Goal: Transaction & Acquisition: Purchase product/service

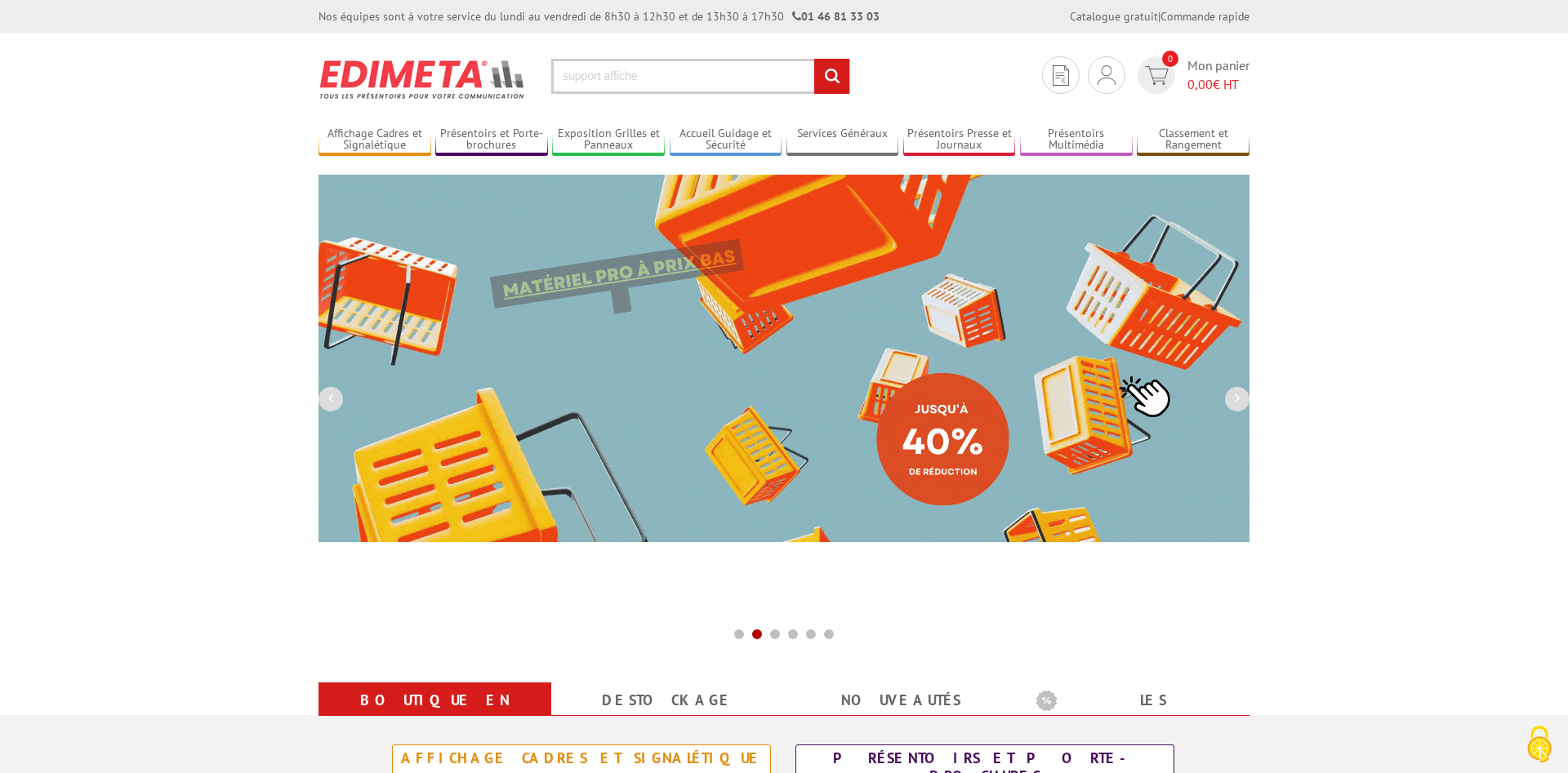
type input "support affiche"
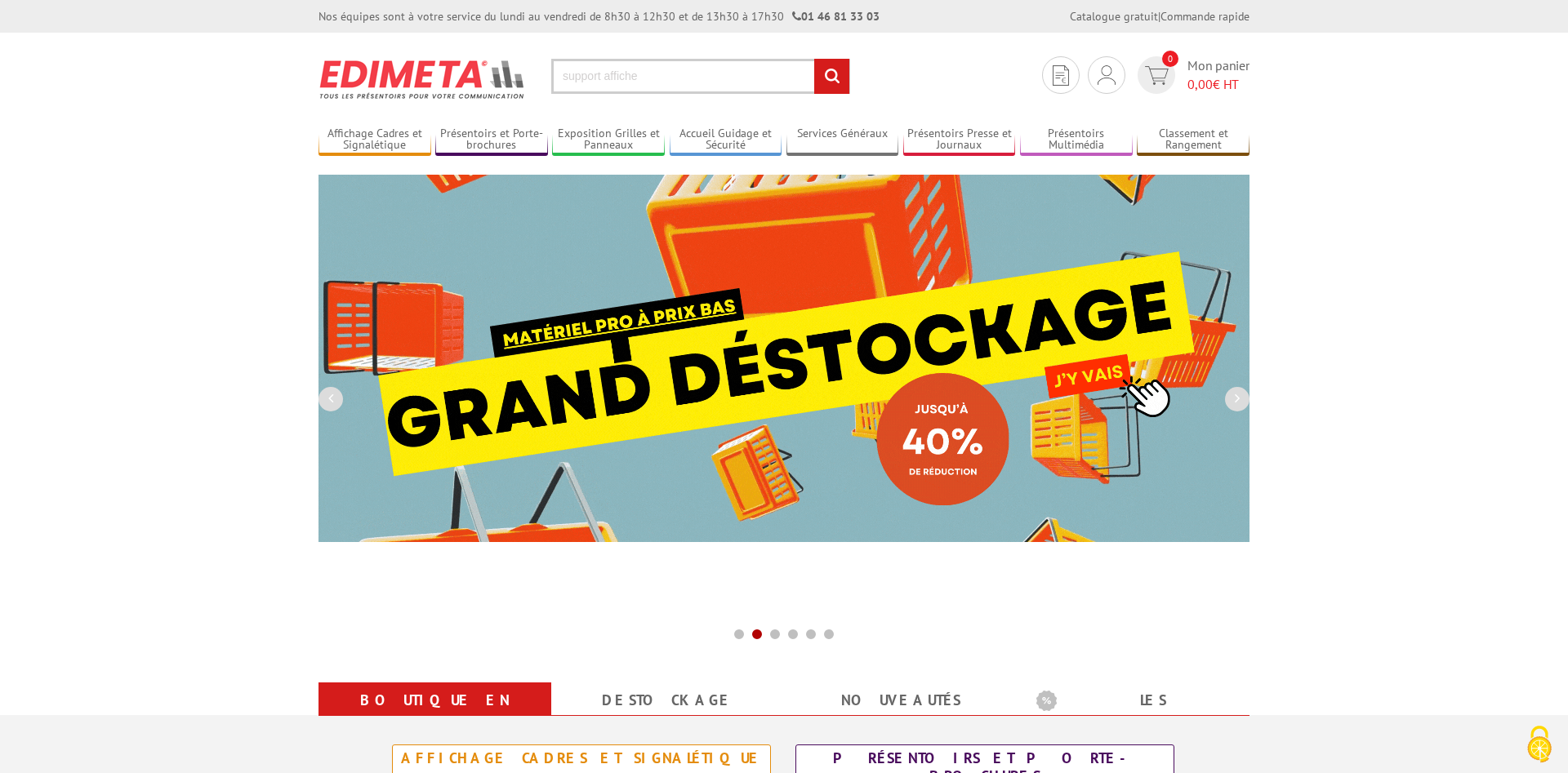
click at [814, 59] on input "rechercher" at bounding box center [832, 76] width 35 height 35
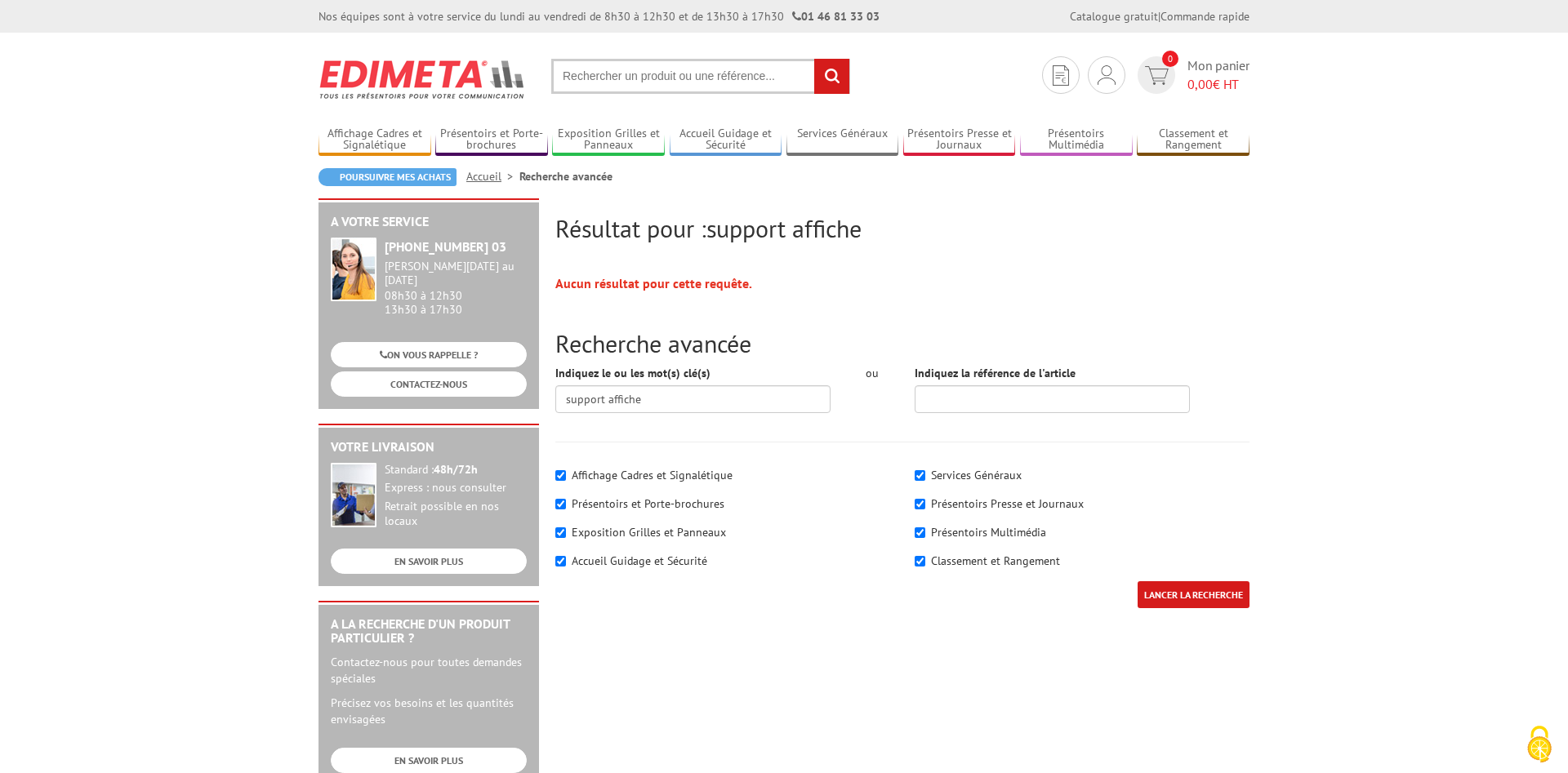
click at [722, 86] on input "text" at bounding box center [701, 76] width 299 height 35
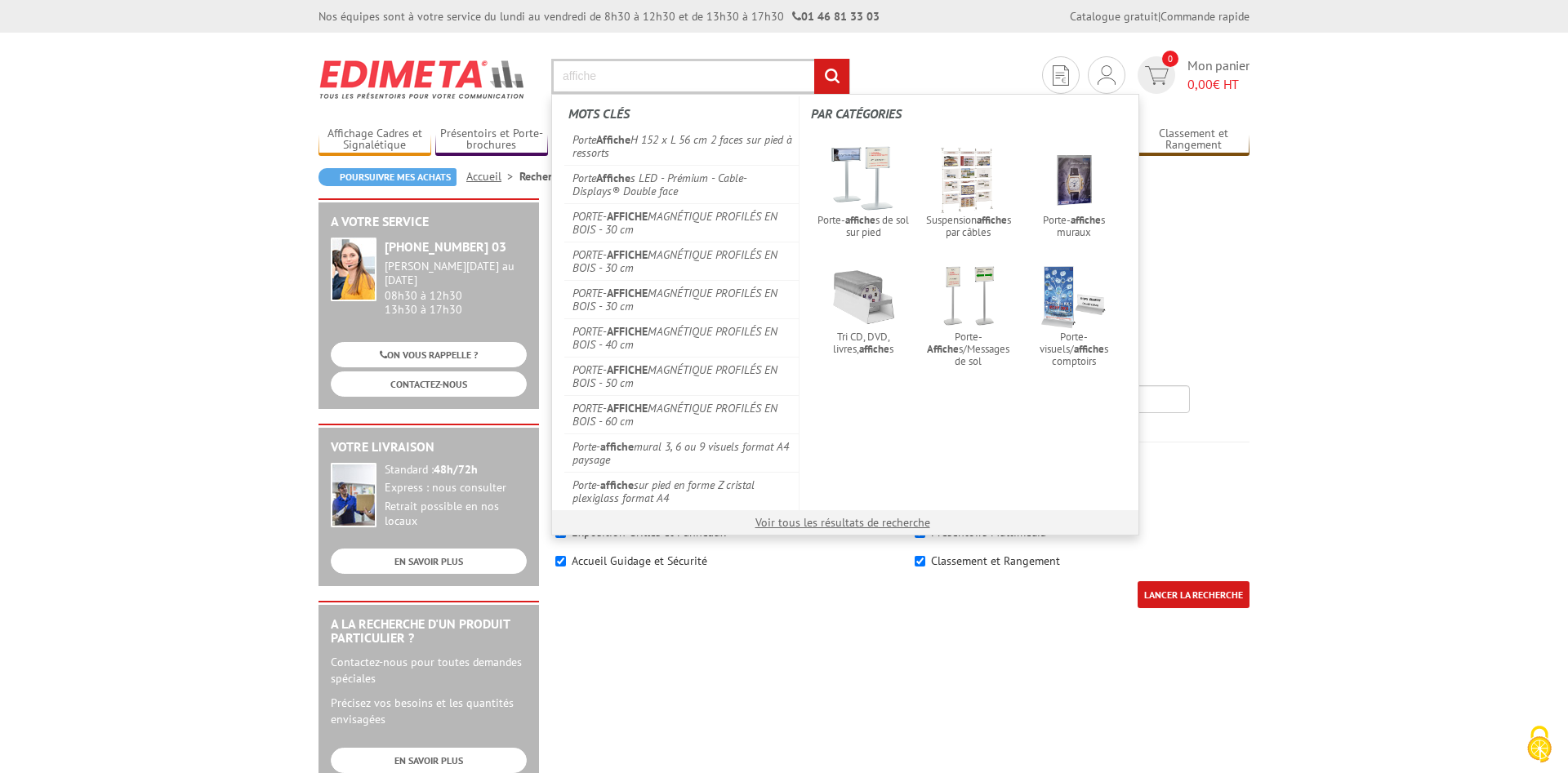
type input "affiche"
click at [814, 59] on input "rechercher" at bounding box center [832, 76] width 35 height 35
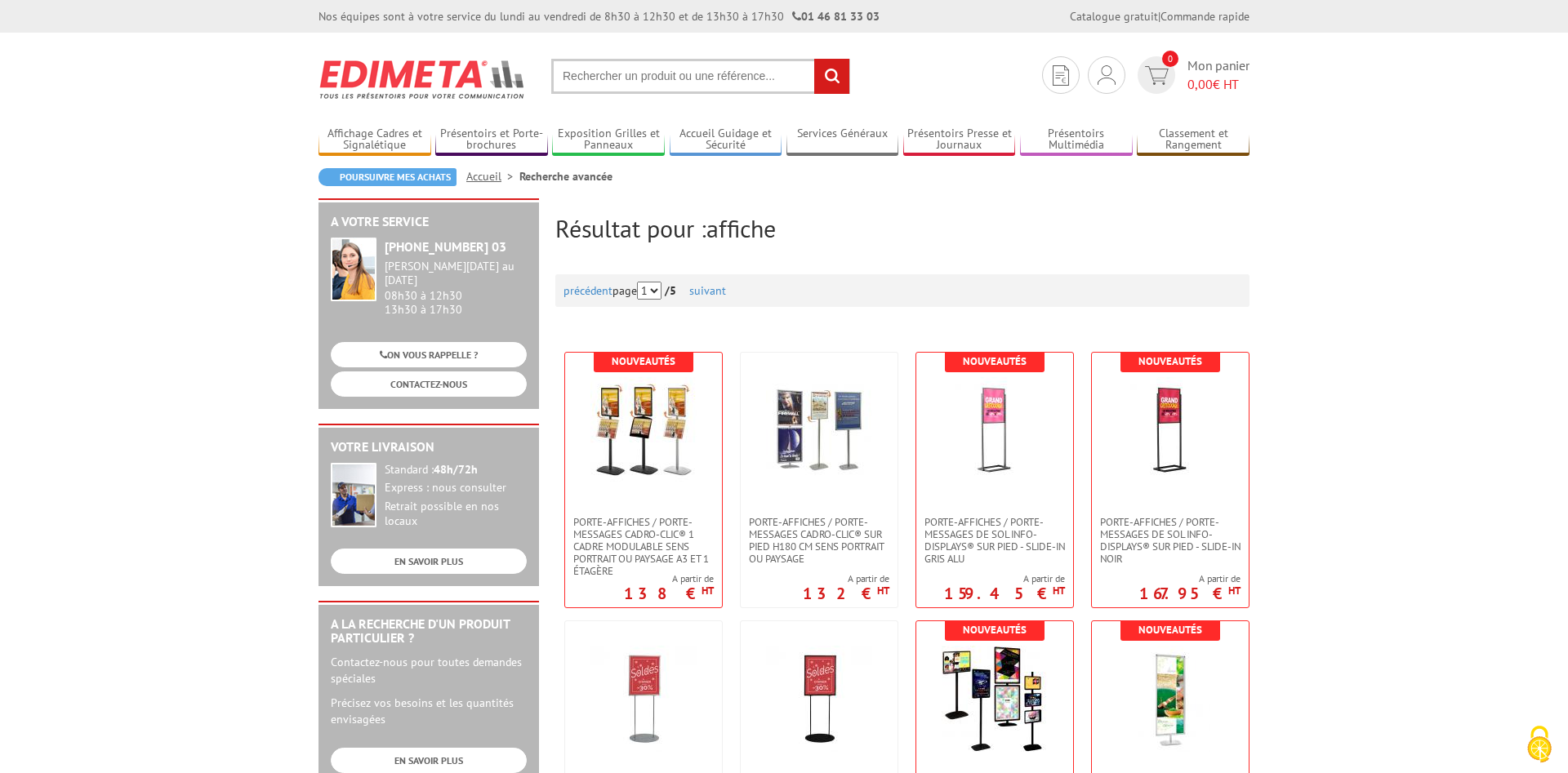
click at [675, 53] on section "Je me connecte Nouveau client ? Inscrivez-vous 0 Mon panier 0,00 € HT recherche…" at bounding box center [784, 71] width 931 height 77
click at [673, 72] on input "text" at bounding box center [701, 76] width 299 height 35
type input "rangement affiche"
click at [814, 59] on input "rechercher" at bounding box center [832, 76] width 35 height 35
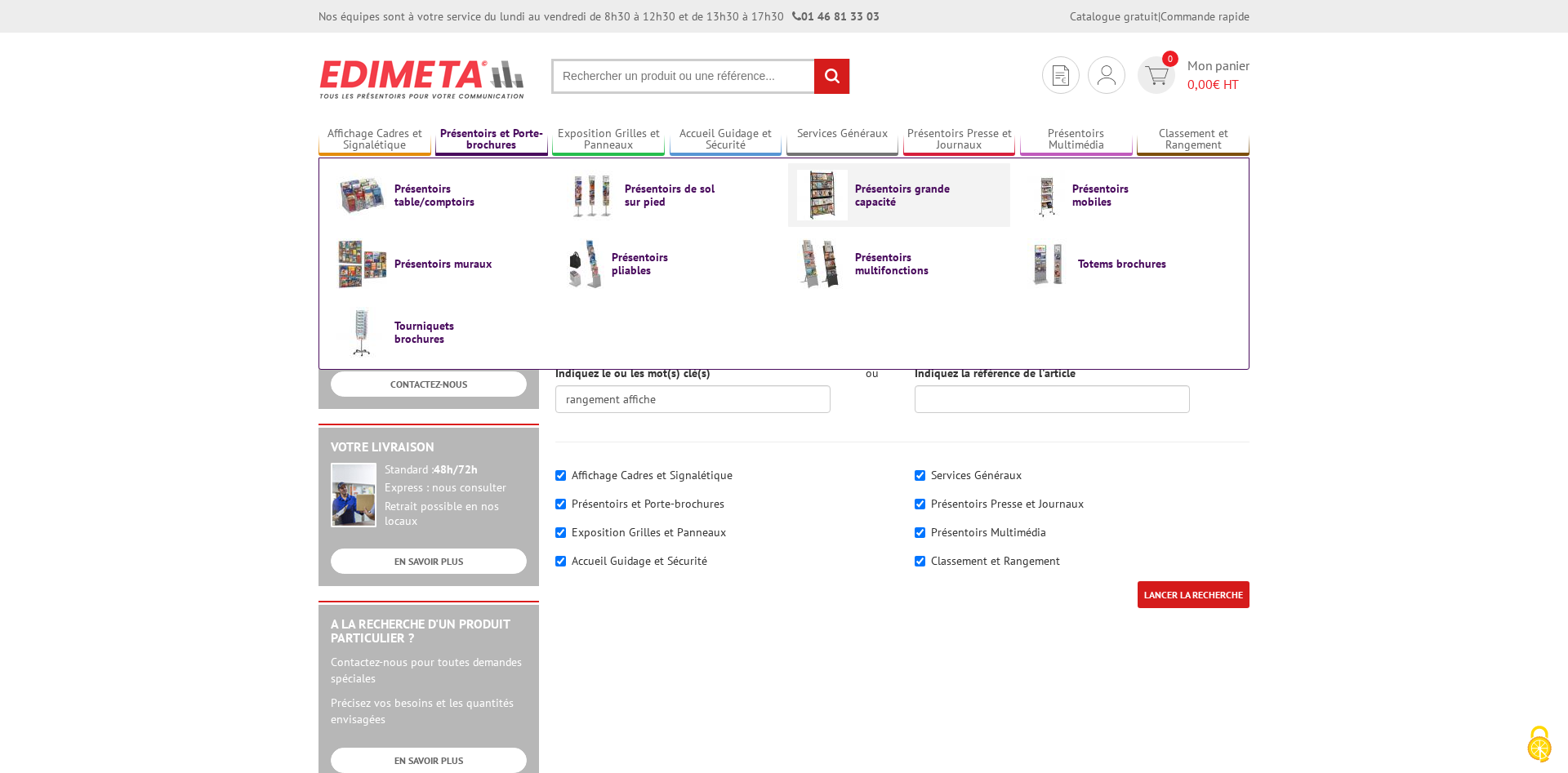
click at [878, 205] on span "Présentoirs grande capacité" at bounding box center [904, 196] width 98 height 26
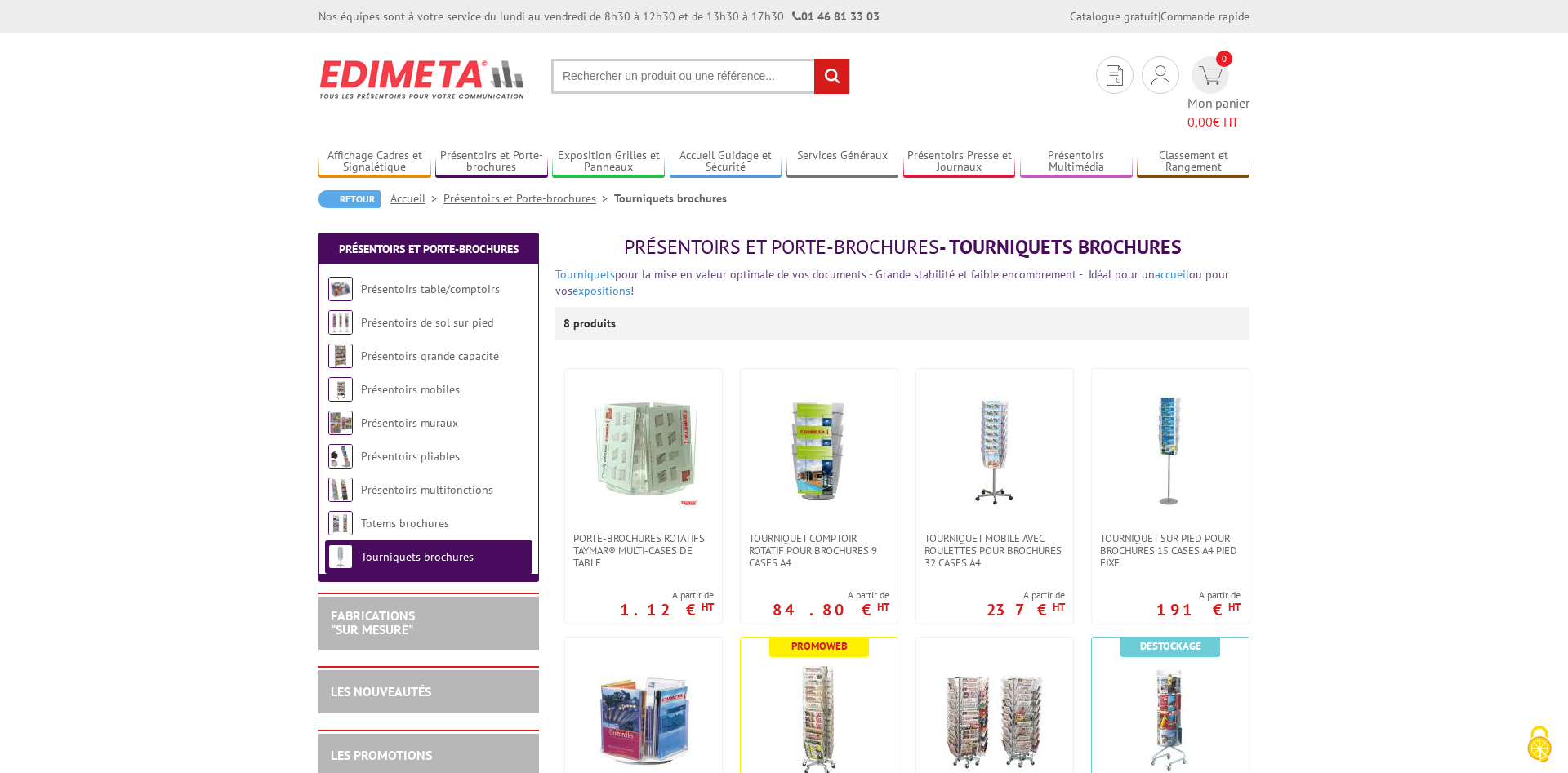
click at [704, 69] on input "text" at bounding box center [701, 76] width 299 height 35
paste input "Echelle murale journaux Presam® 15 cases"
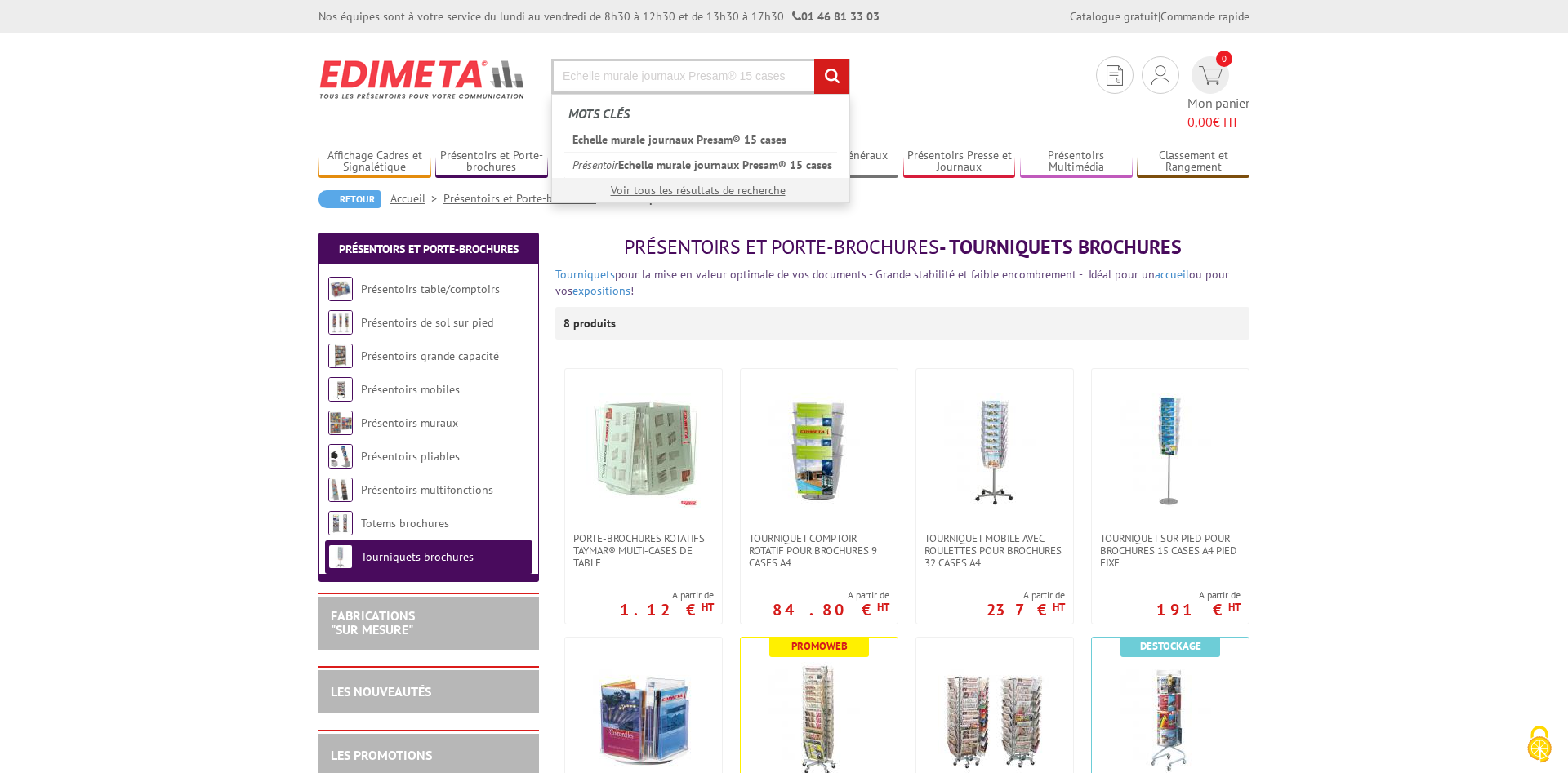
type input "Echelle murale journaux Presam® 15 cases"
click at [814, 59] on input "rechercher" at bounding box center [832, 76] width 35 height 35
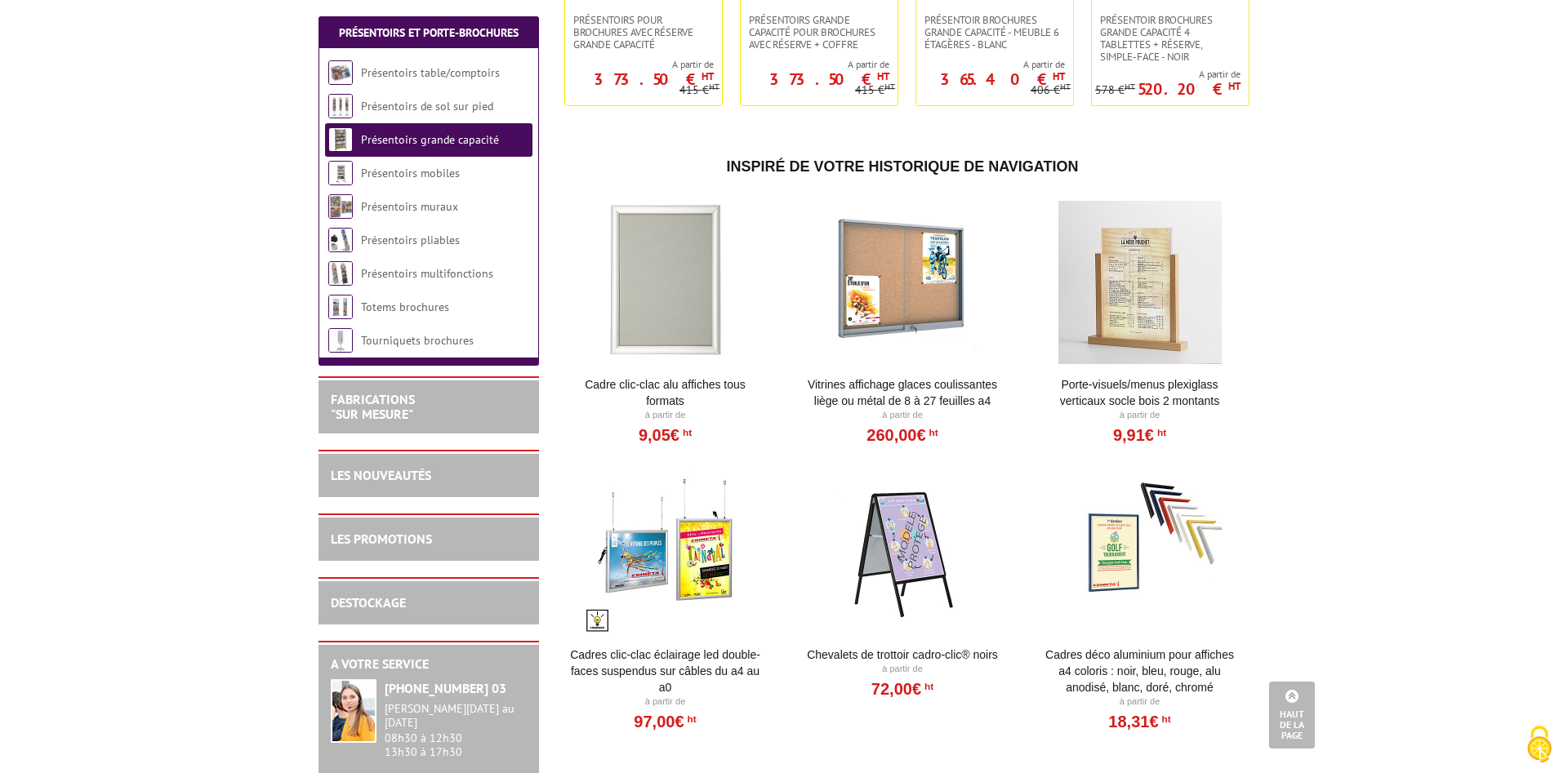
scroll to position [1166, 0]
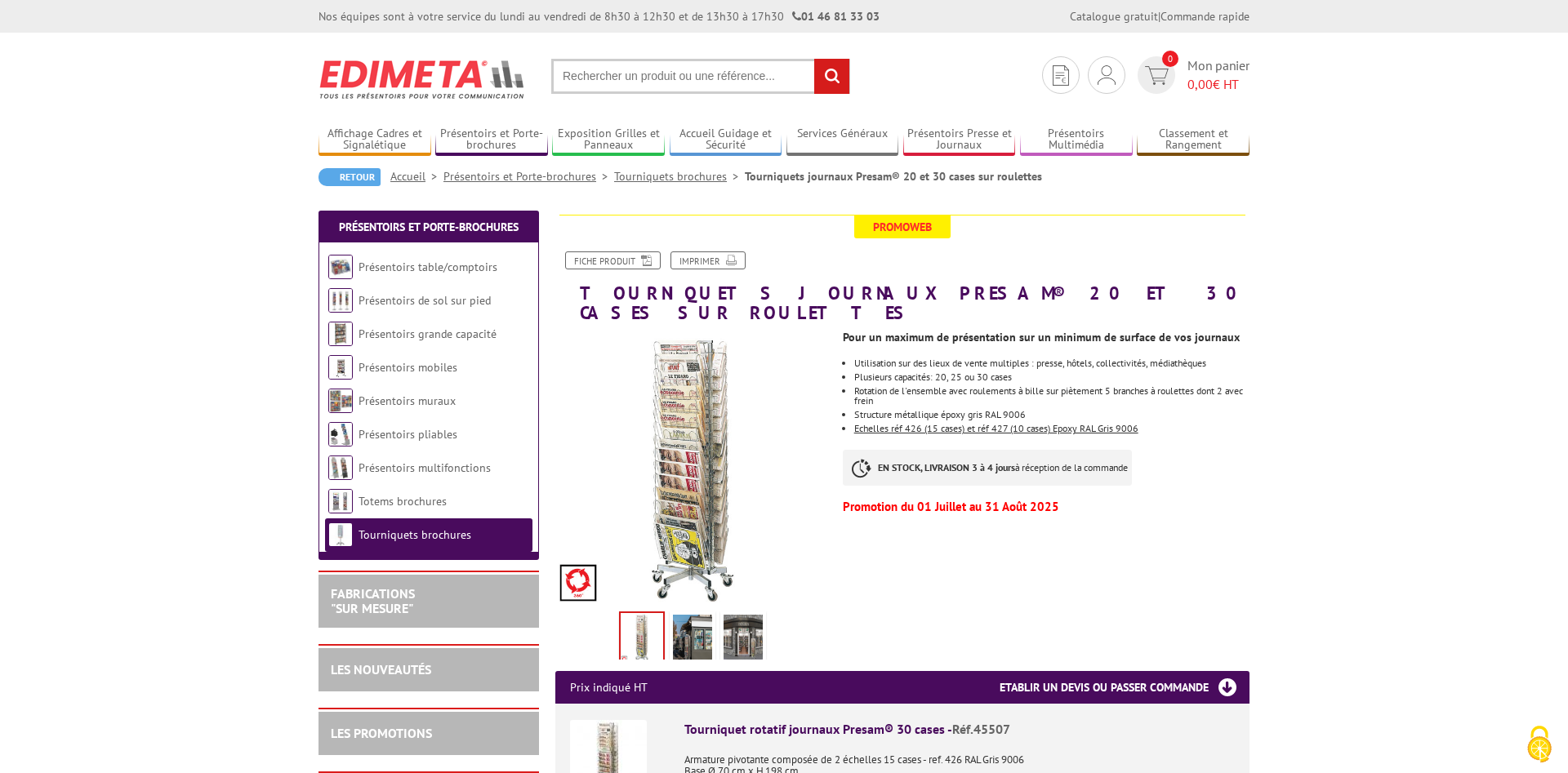
click at [699, 620] on img at bounding box center [692, 640] width 39 height 51
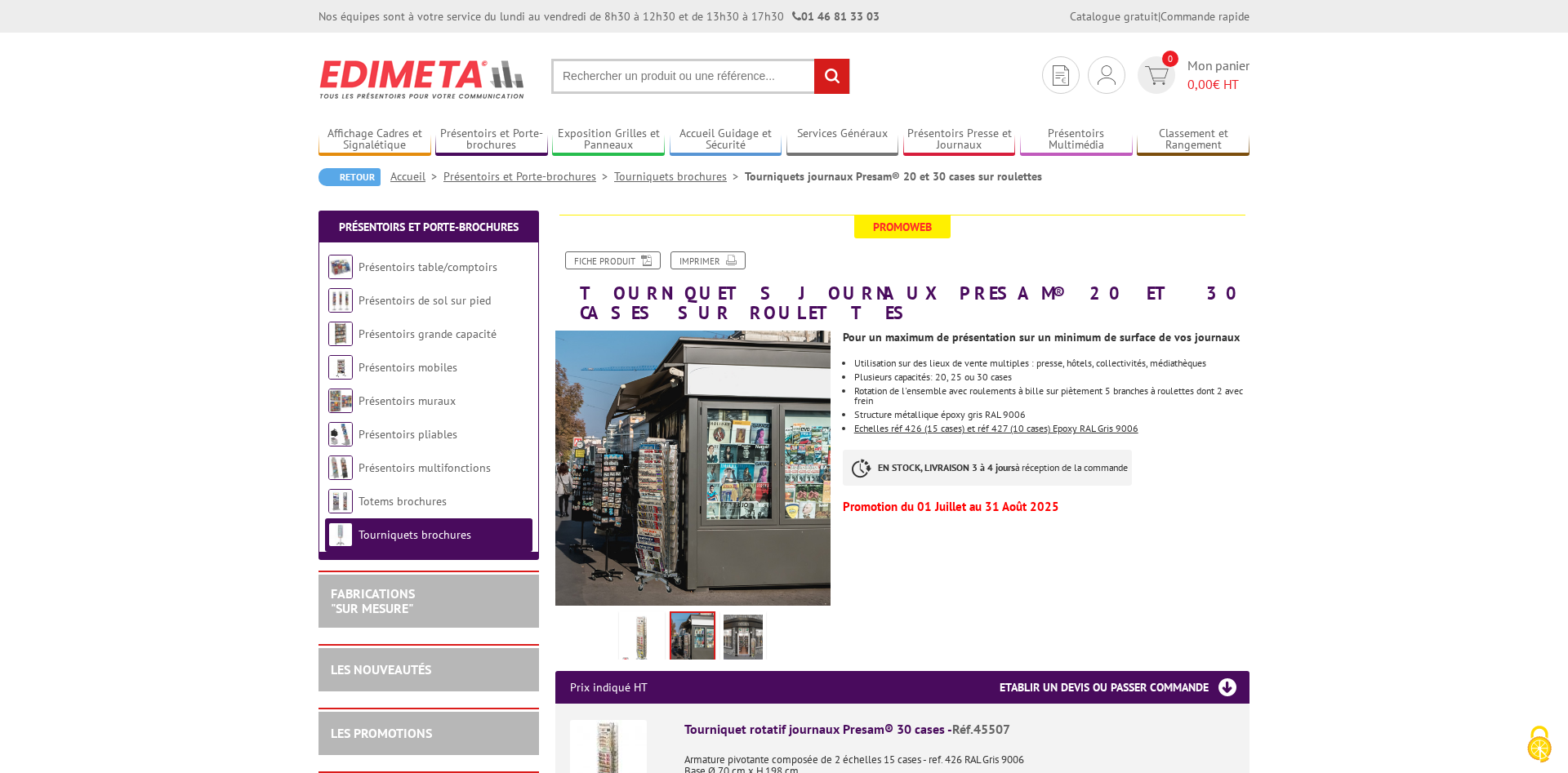
click at [749, 626] on img at bounding box center [743, 640] width 39 height 51
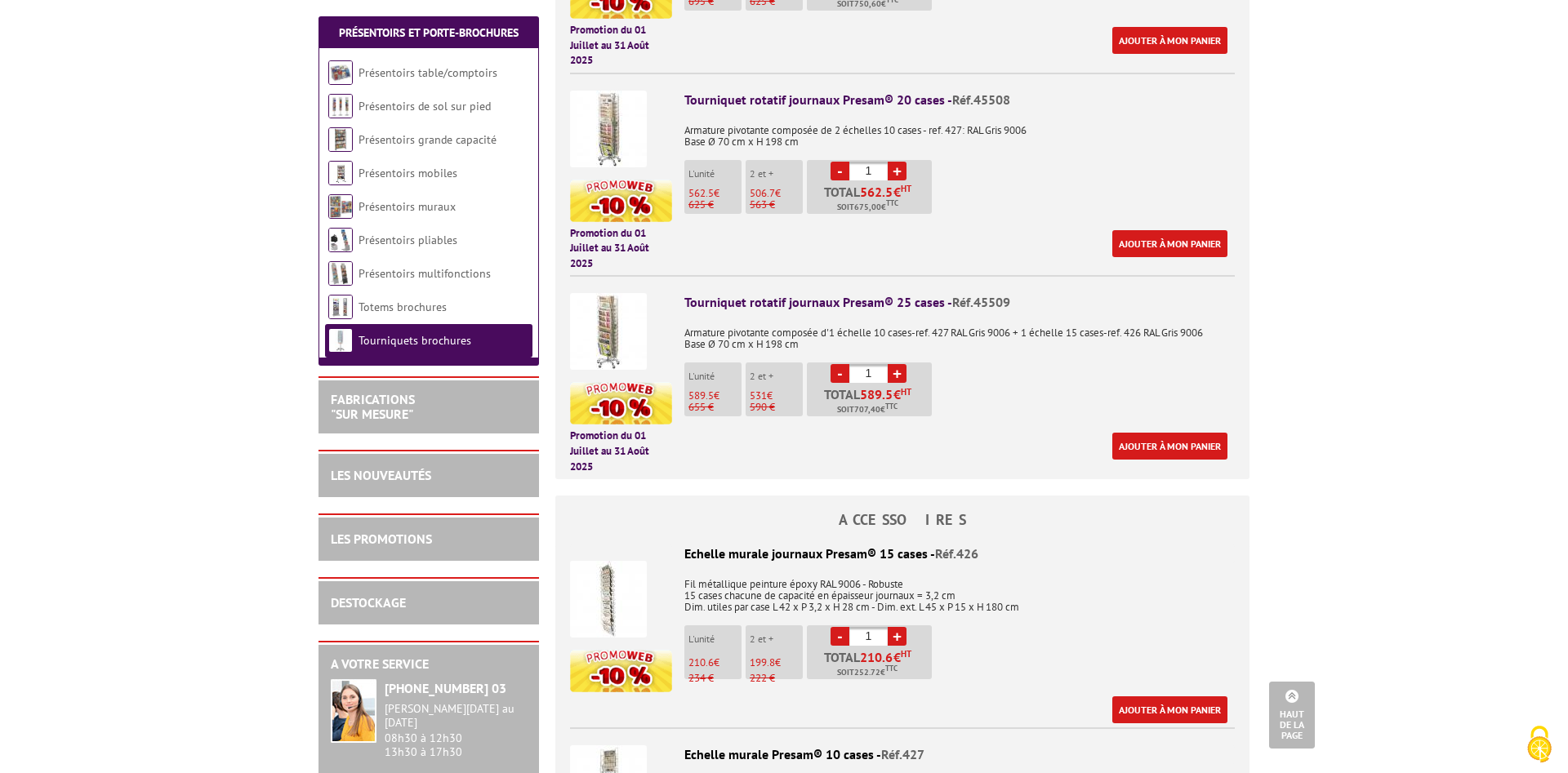
scroll to position [916, 0]
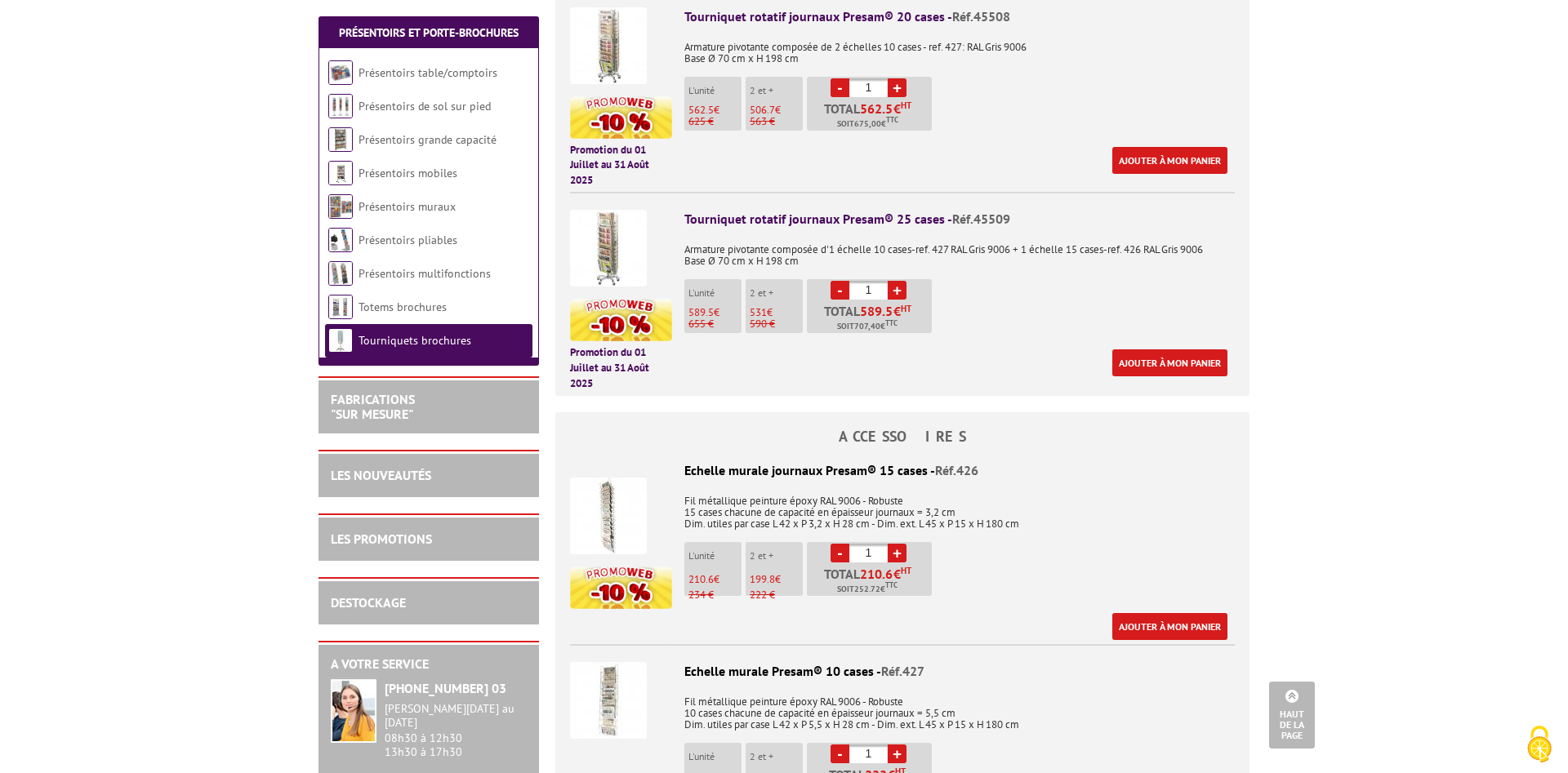
click at [622, 503] on img at bounding box center [609, 516] width 77 height 77
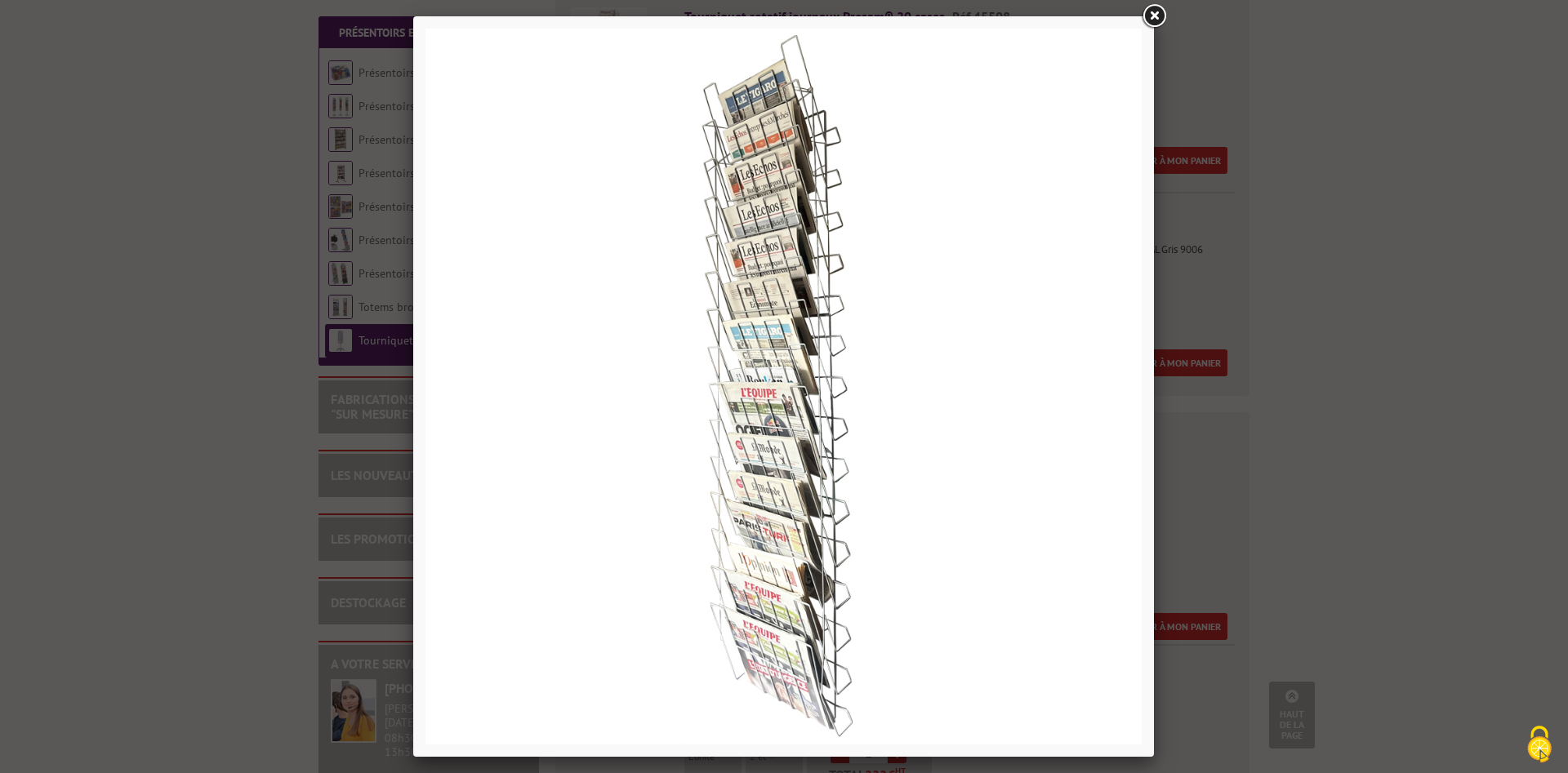
click at [1229, 439] on div at bounding box center [784, 386] width 1568 height 773
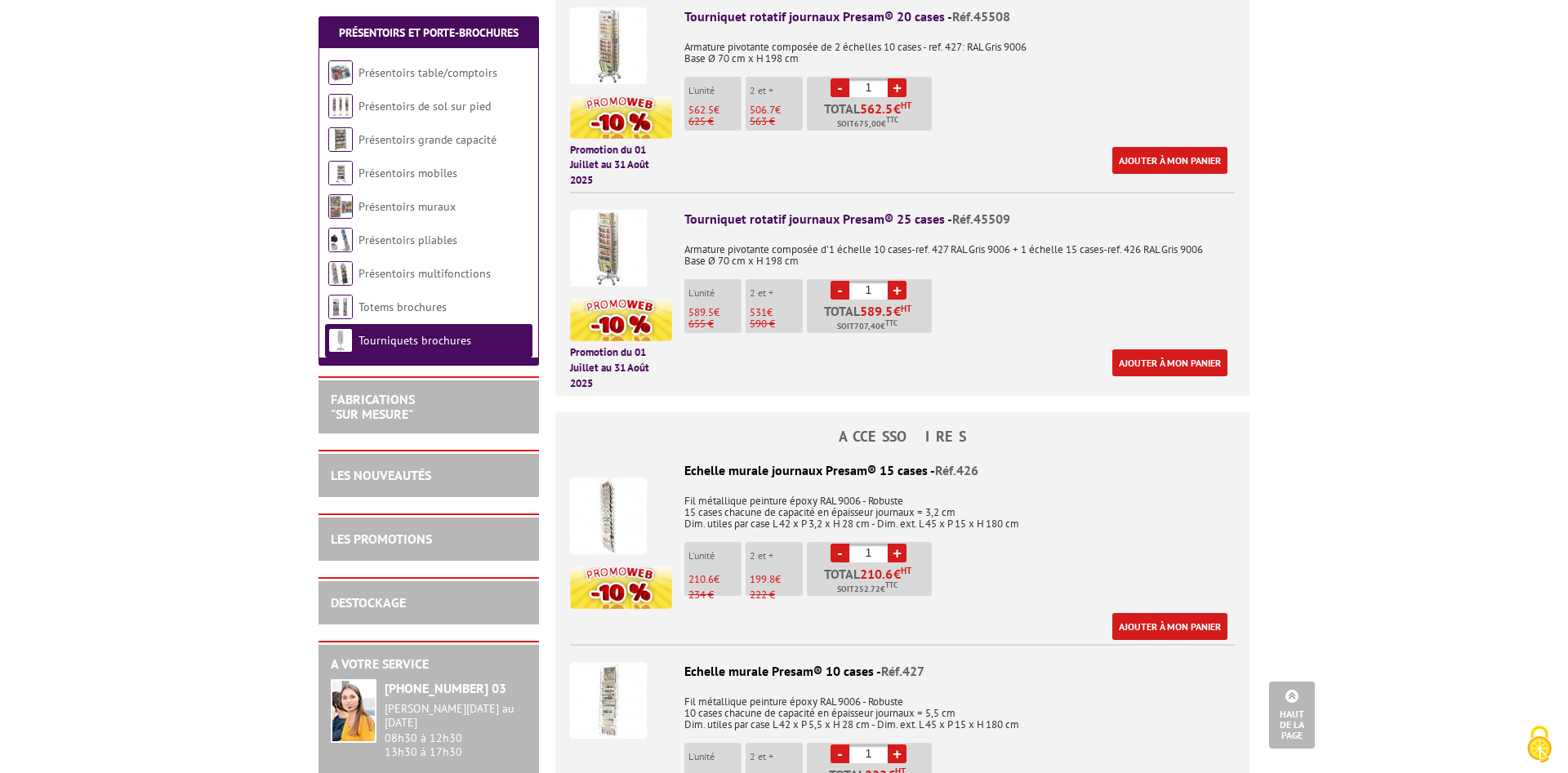
drag, startPoint x: 686, startPoint y: 452, endPoint x: 924, endPoint y: 447, distance: 238.1
click at [924, 461] on div "Echelle murale journaux Presam® 15 cases - Réf.426" at bounding box center [902, 471] width 665 height 19
copy div "Echelle murale journaux Presam® 15 cases"
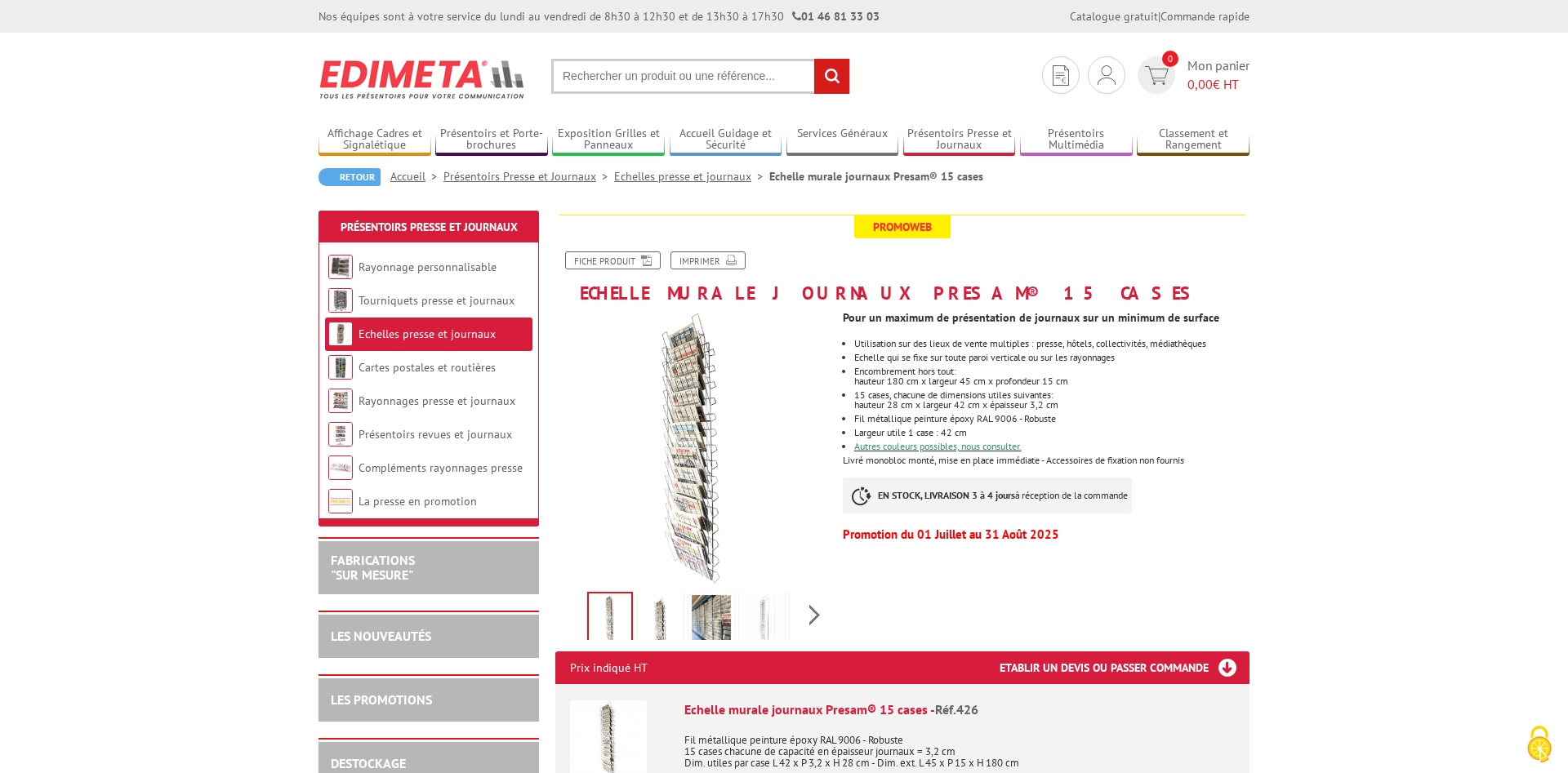
click at [661, 607] on img at bounding box center [660, 621] width 39 height 51
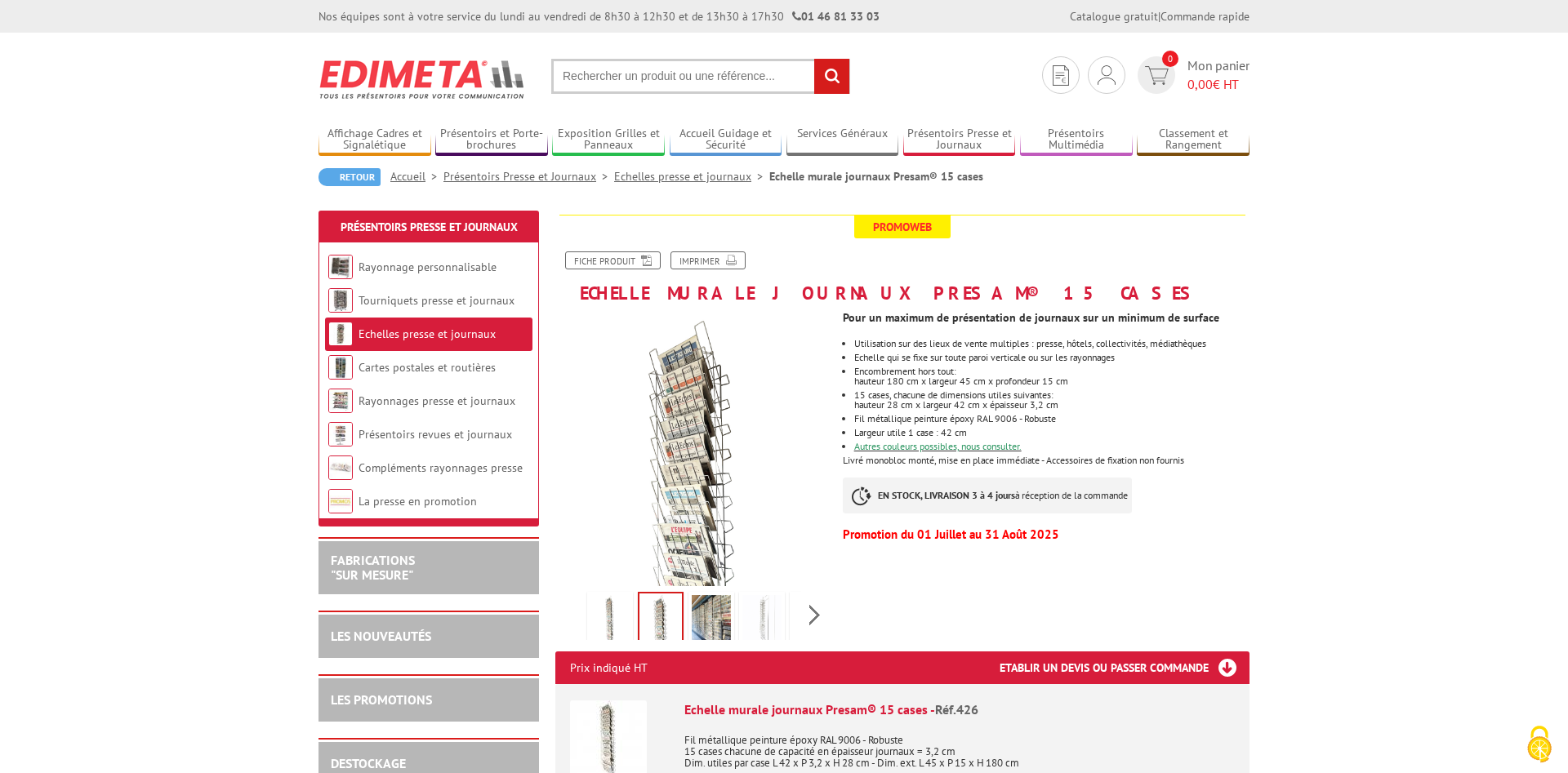
click at [695, 610] on img at bounding box center [711, 621] width 39 height 51
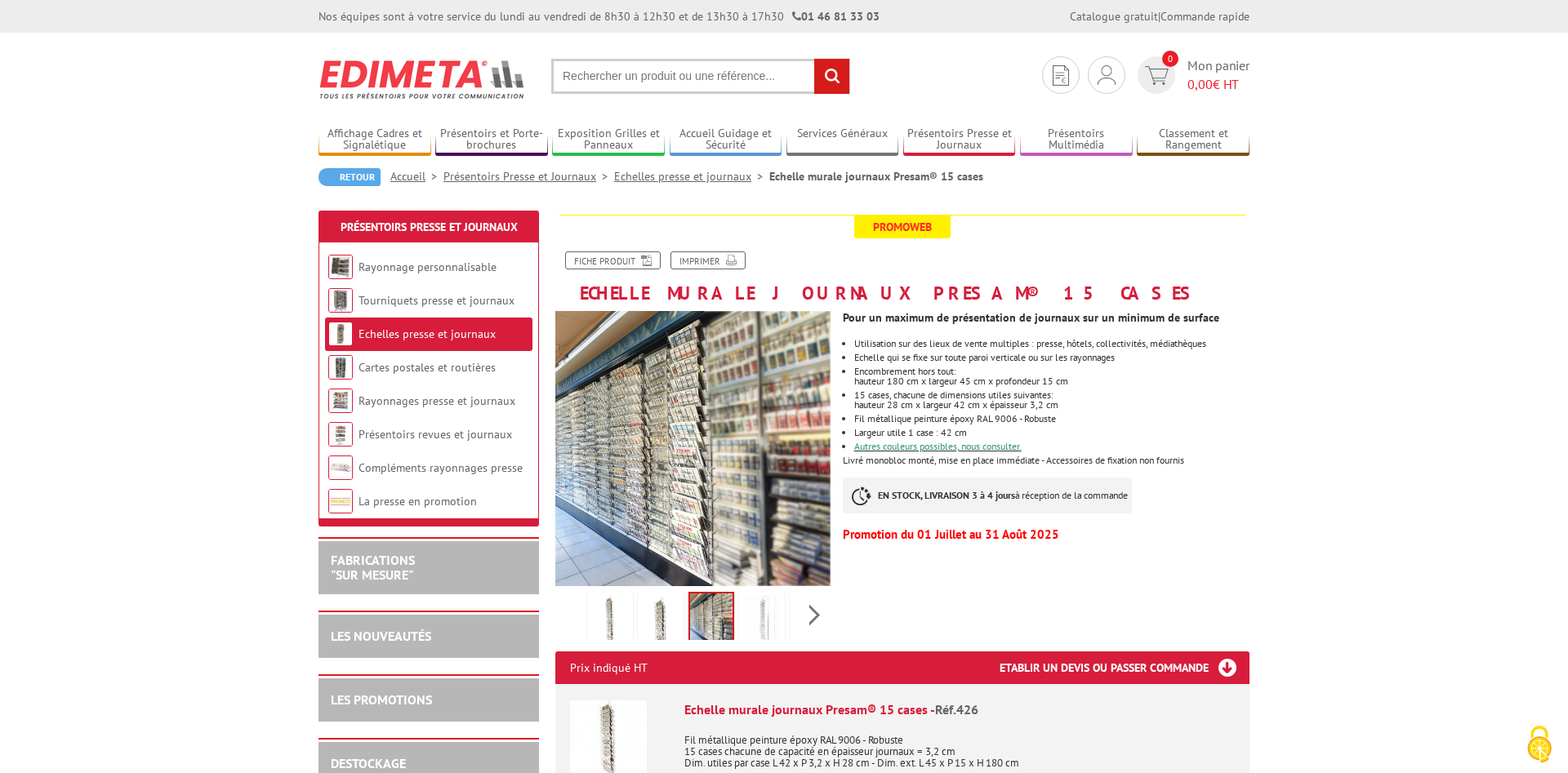
click at [769, 612] on img at bounding box center [762, 621] width 39 height 51
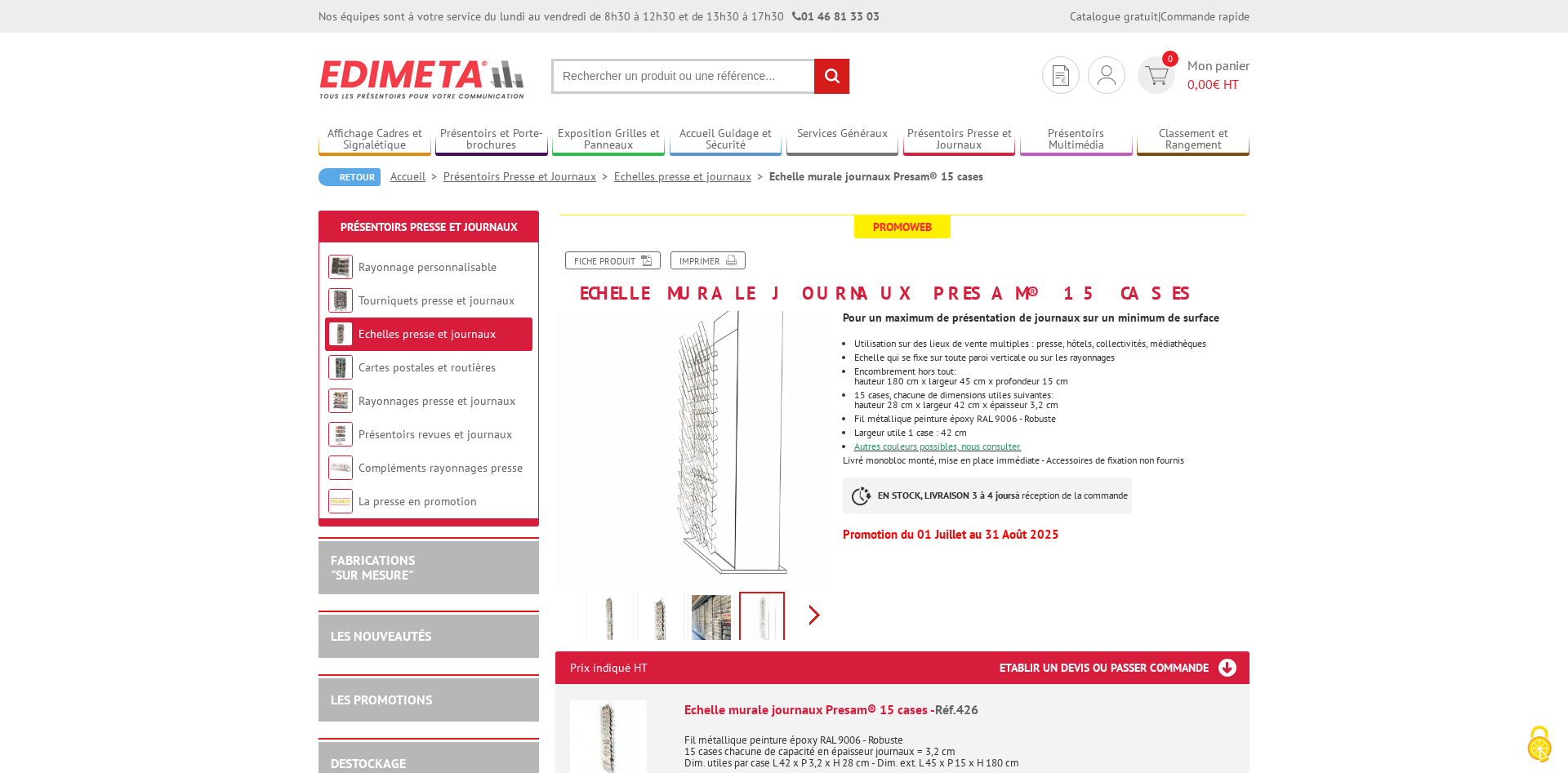
click at [820, 611] on div "Previous Next" at bounding box center [693, 614] width 275 height 57
click at [728, 612] on img at bounding box center [725, 621] width 39 height 51
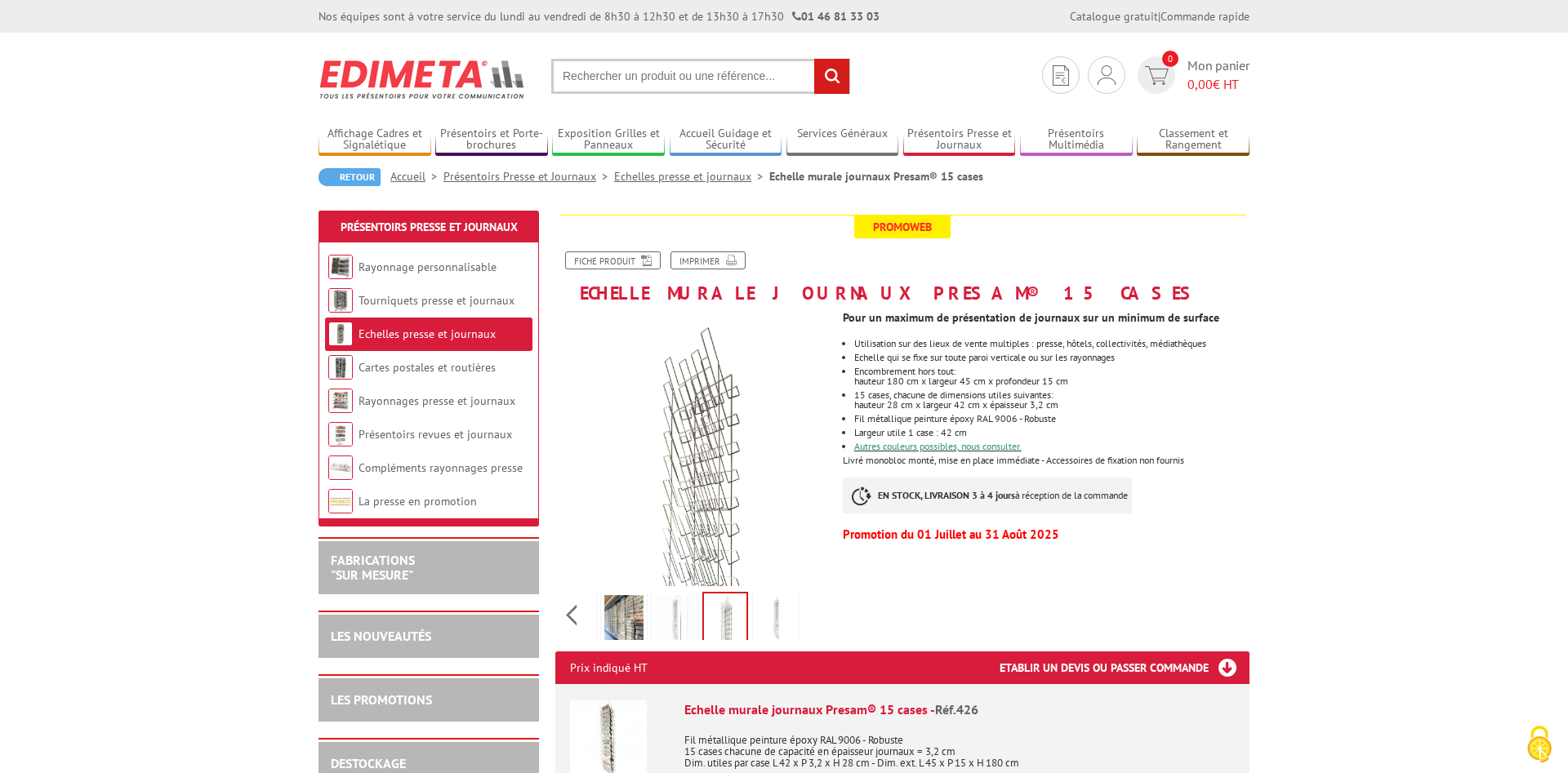
click at [769, 615] on img at bounding box center [776, 621] width 39 height 51
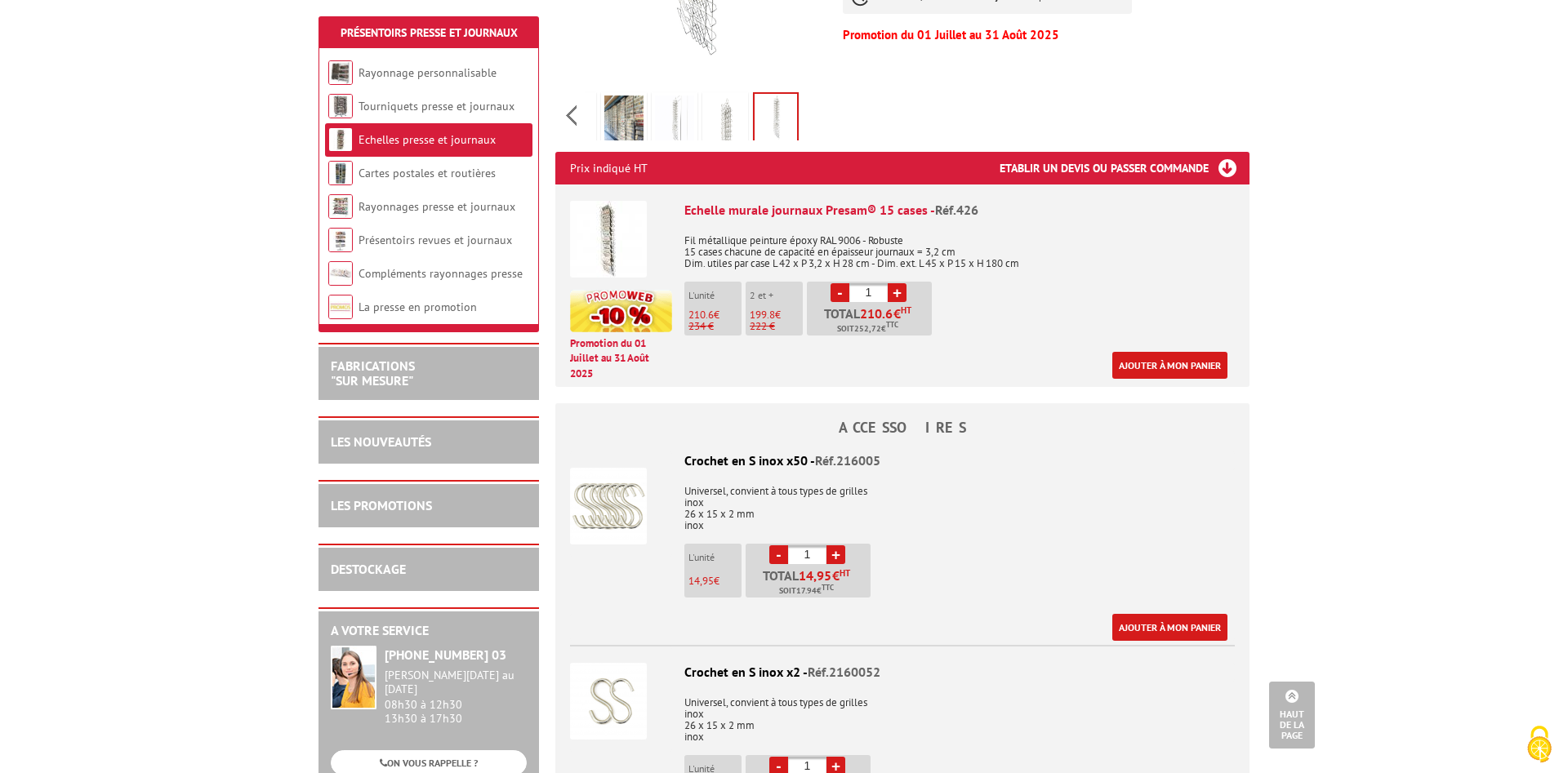
scroll to position [83, 0]
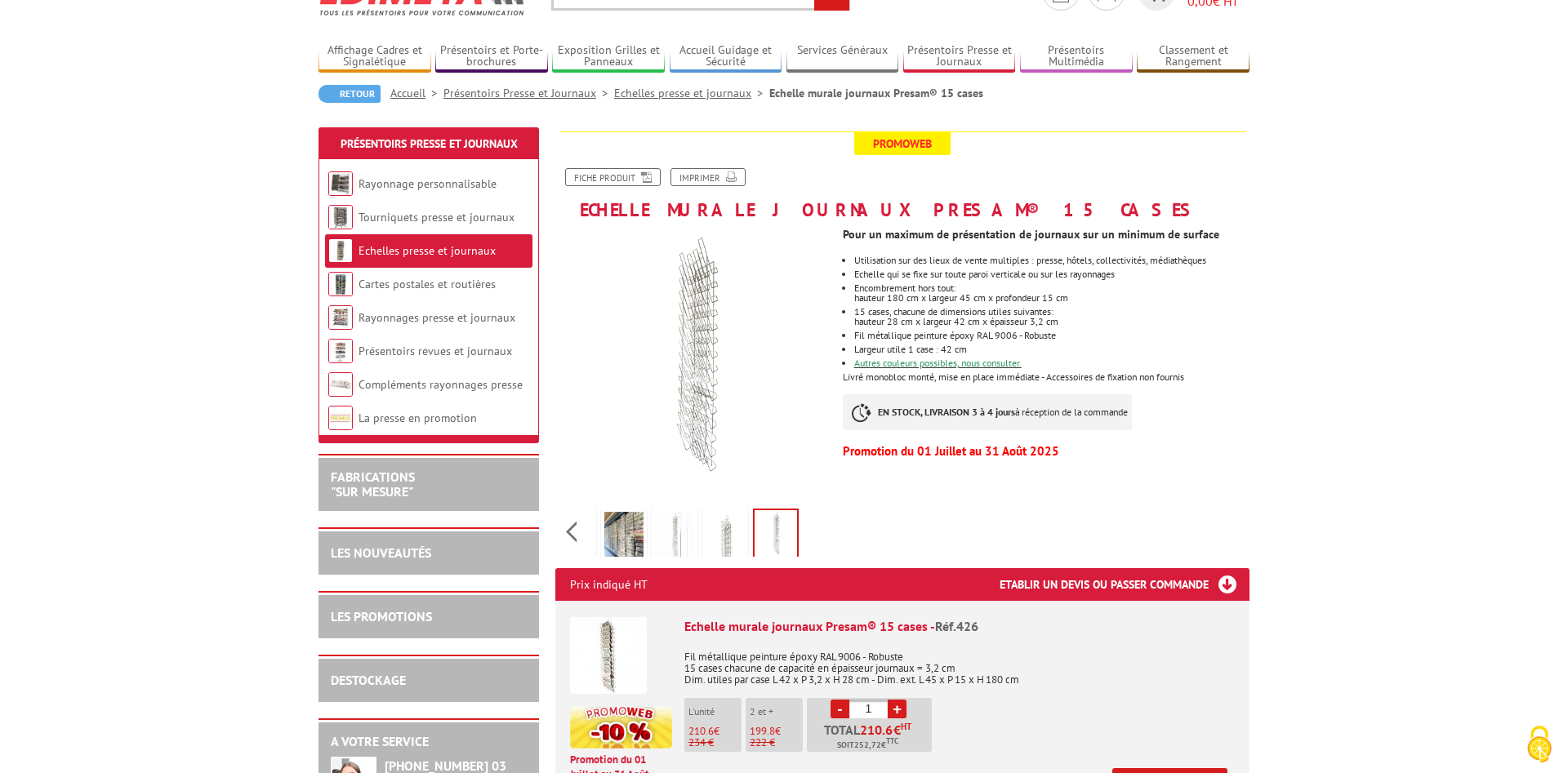
click at [629, 533] on img at bounding box center [624, 537] width 39 height 51
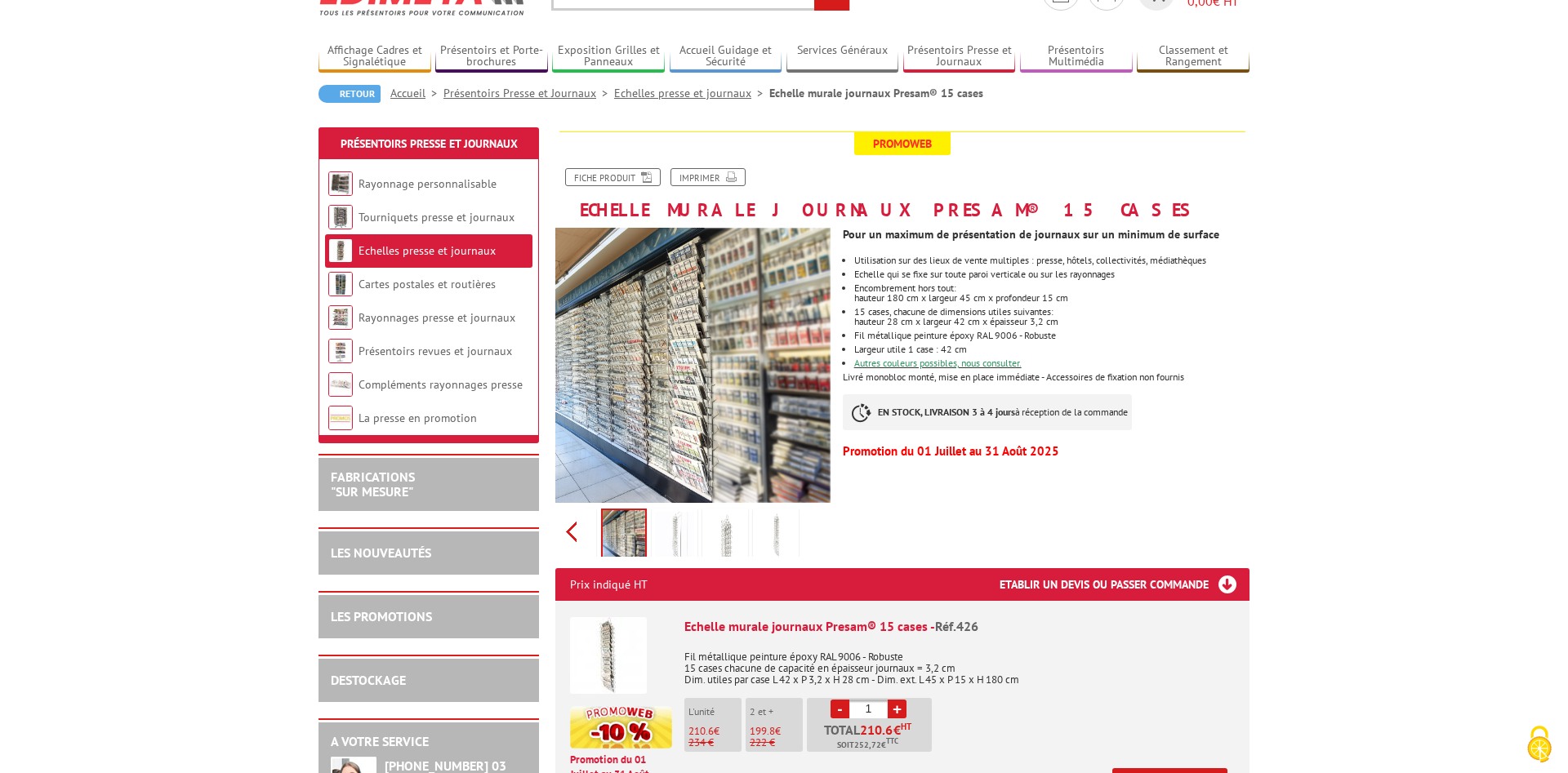
click at [577, 533] on div "Previous Next" at bounding box center [693, 531] width 275 height 57
click at [597, 528] on img at bounding box center [610, 537] width 39 height 51
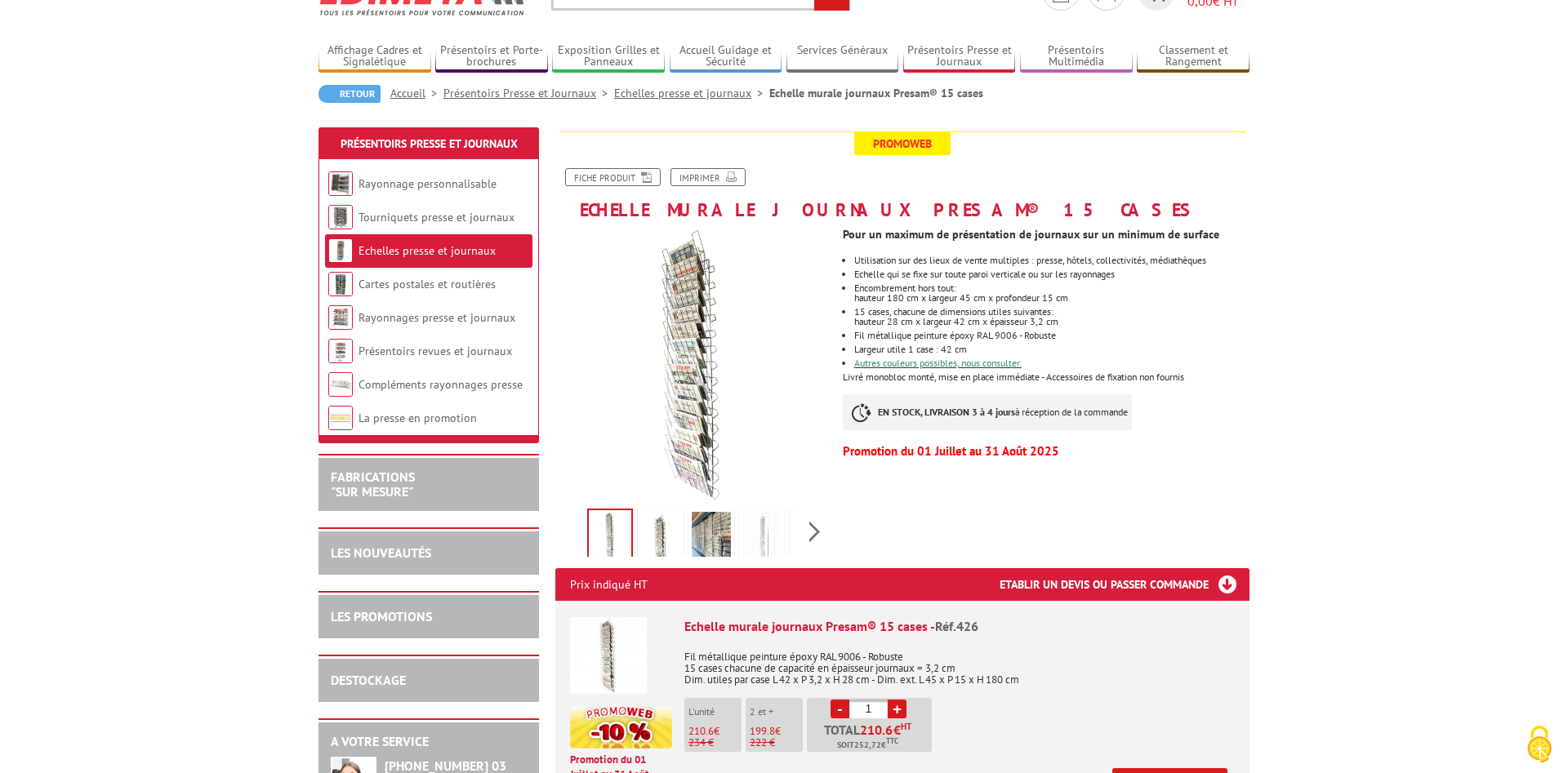
click at [653, 529] on img at bounding box center [660, 537] width 39 height 51
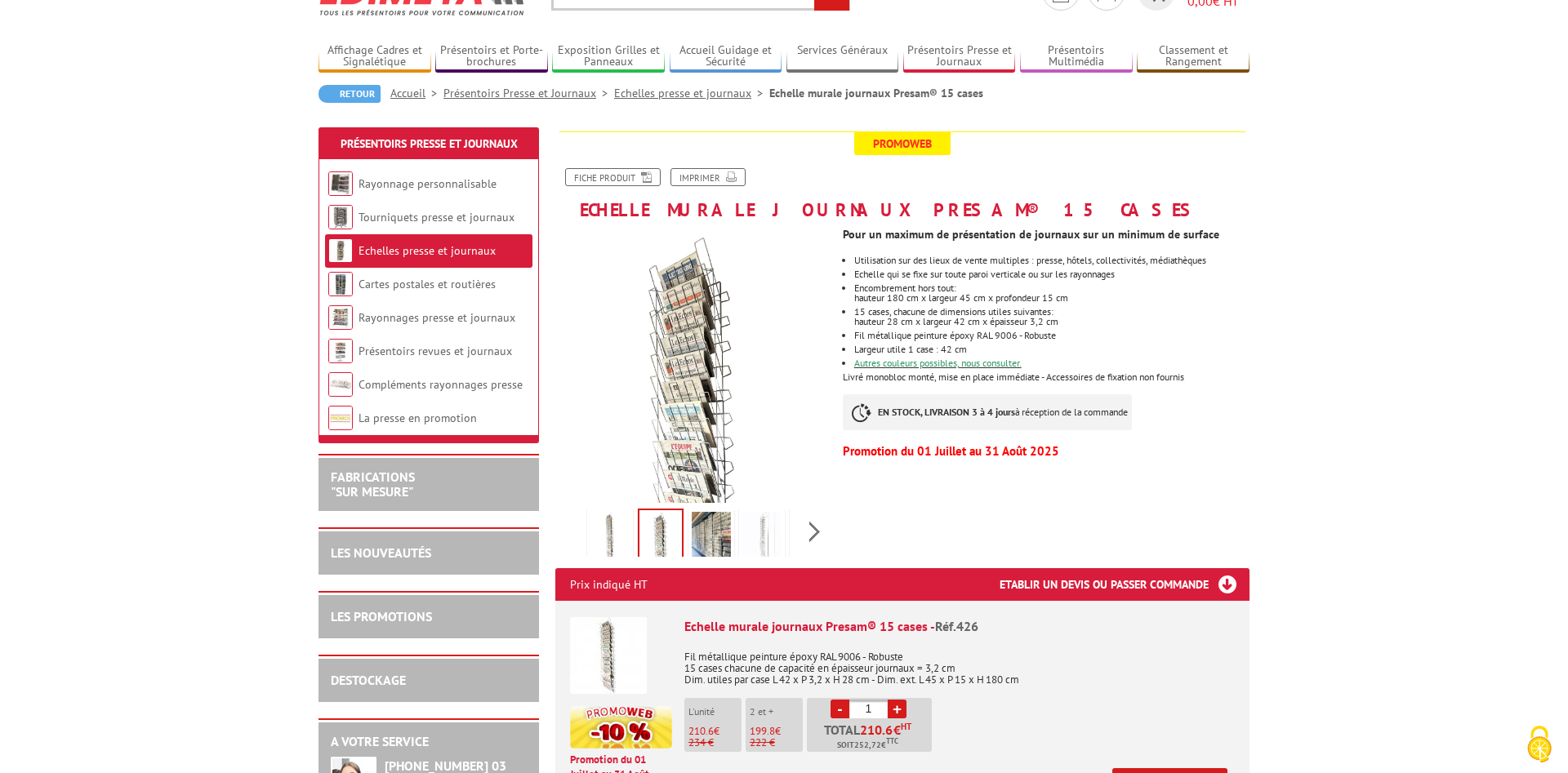
click at [707, 532] on img at bounding box center [711, 537] width 39 height 51
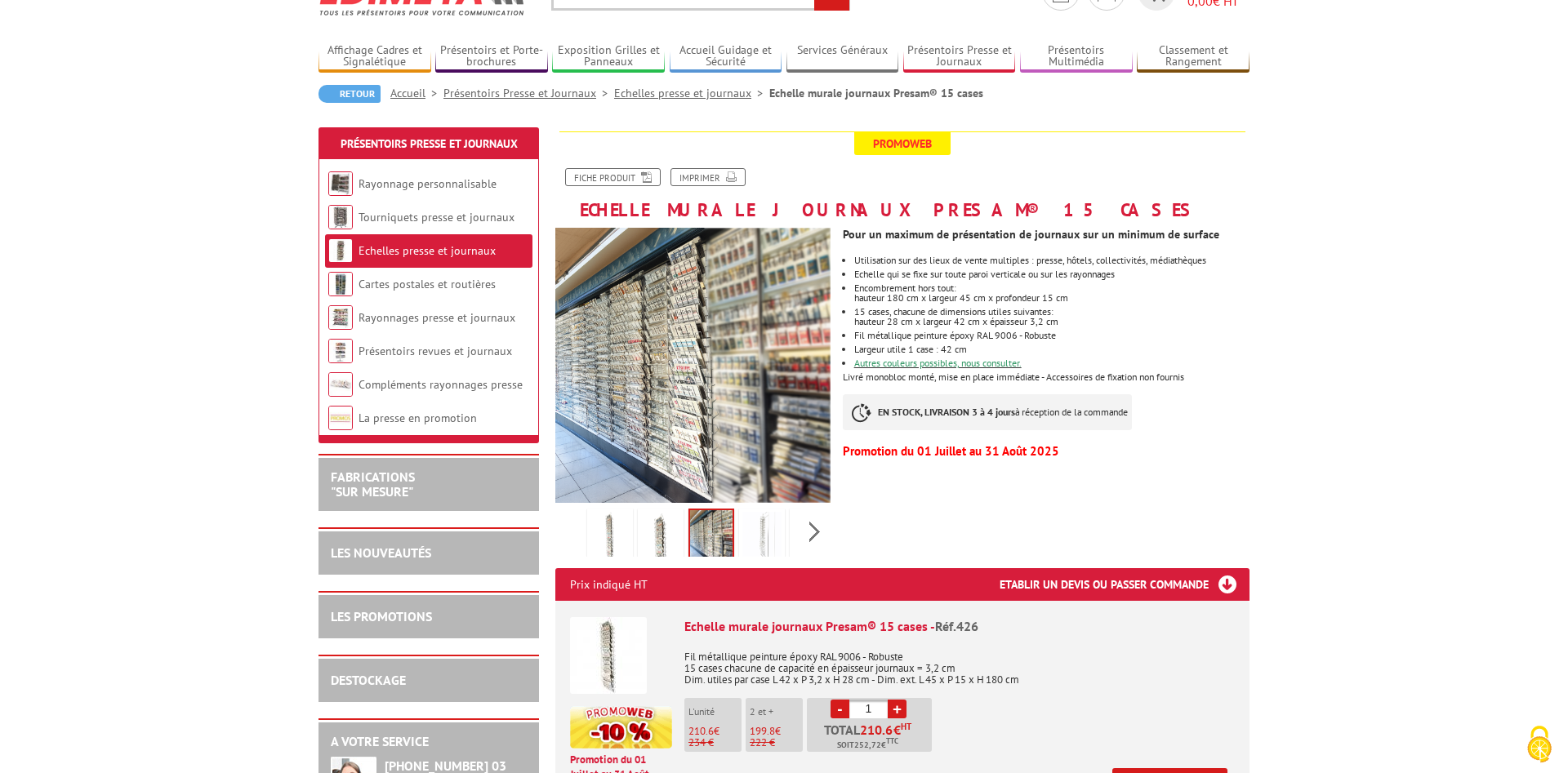
click at [763, 542] on img at bounding box center [762, 537] width 39 height 51
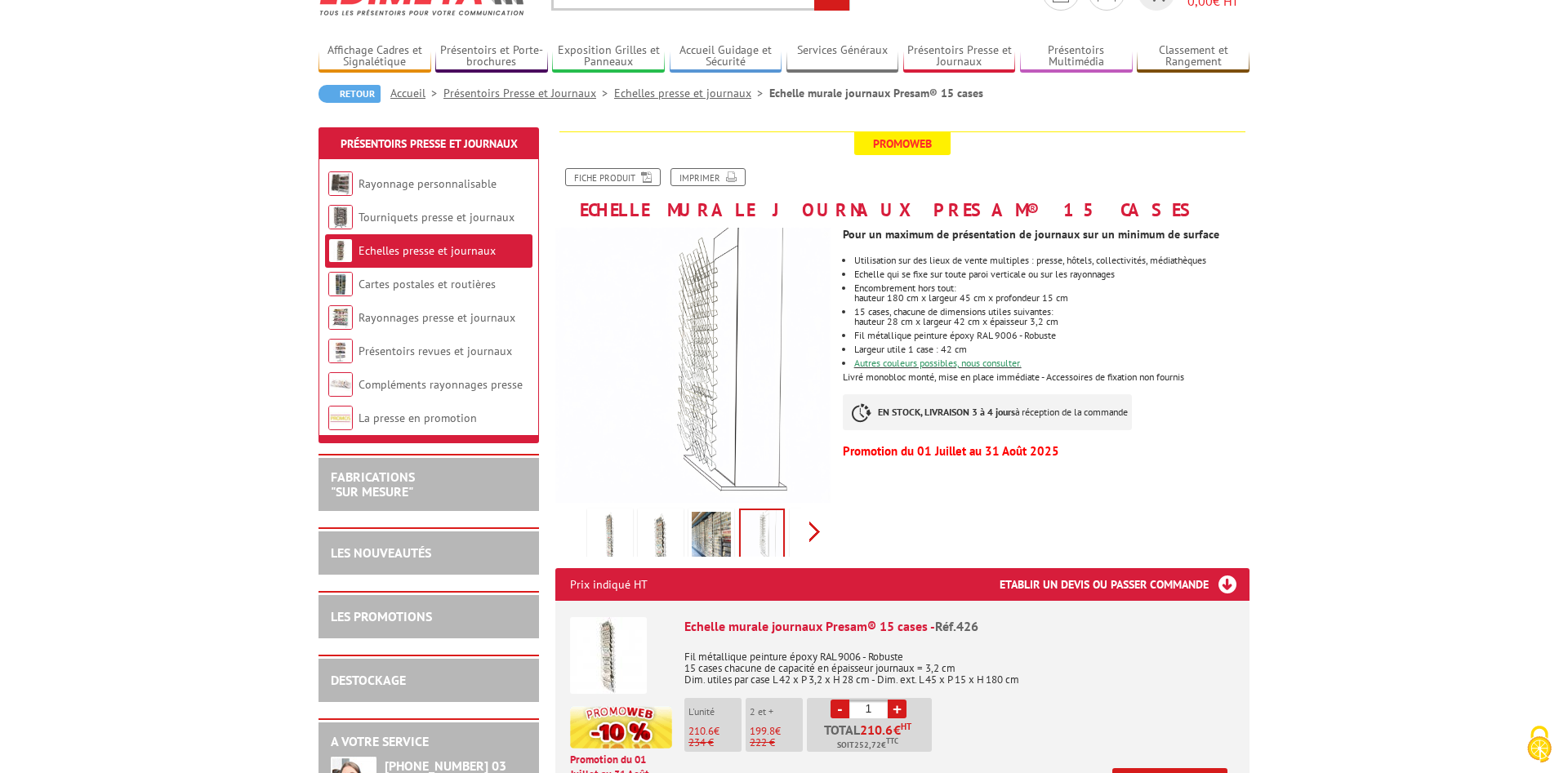
click at [818, 530] on div "Previous Next" at bounding box center [693, 531] width 275 height 57
click at [720, 536] on img at bounding box center [725, 537] width 39 height 51
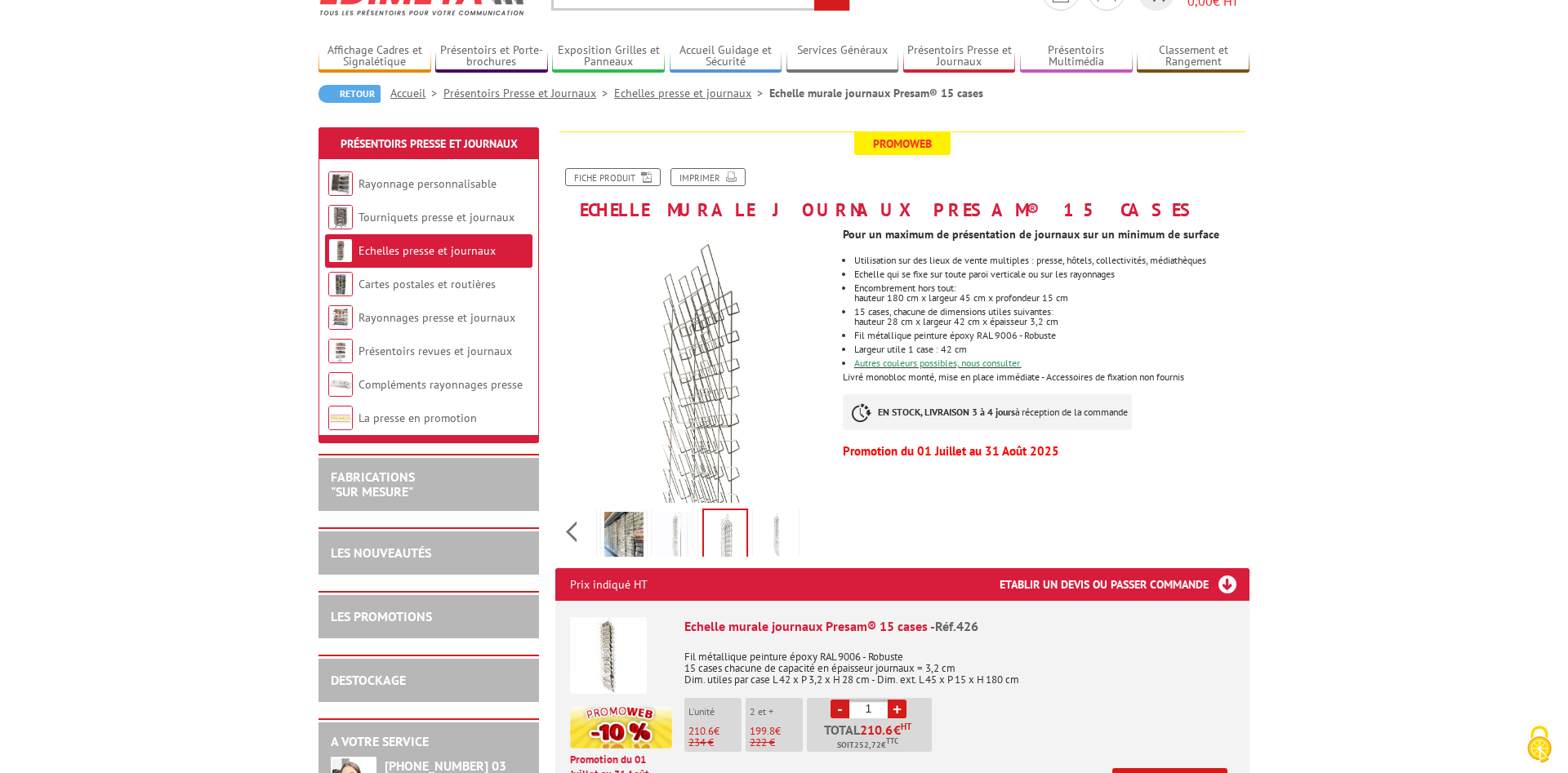
click at [766, 535] on img at bounding box center [776, 537] width 39 height 51
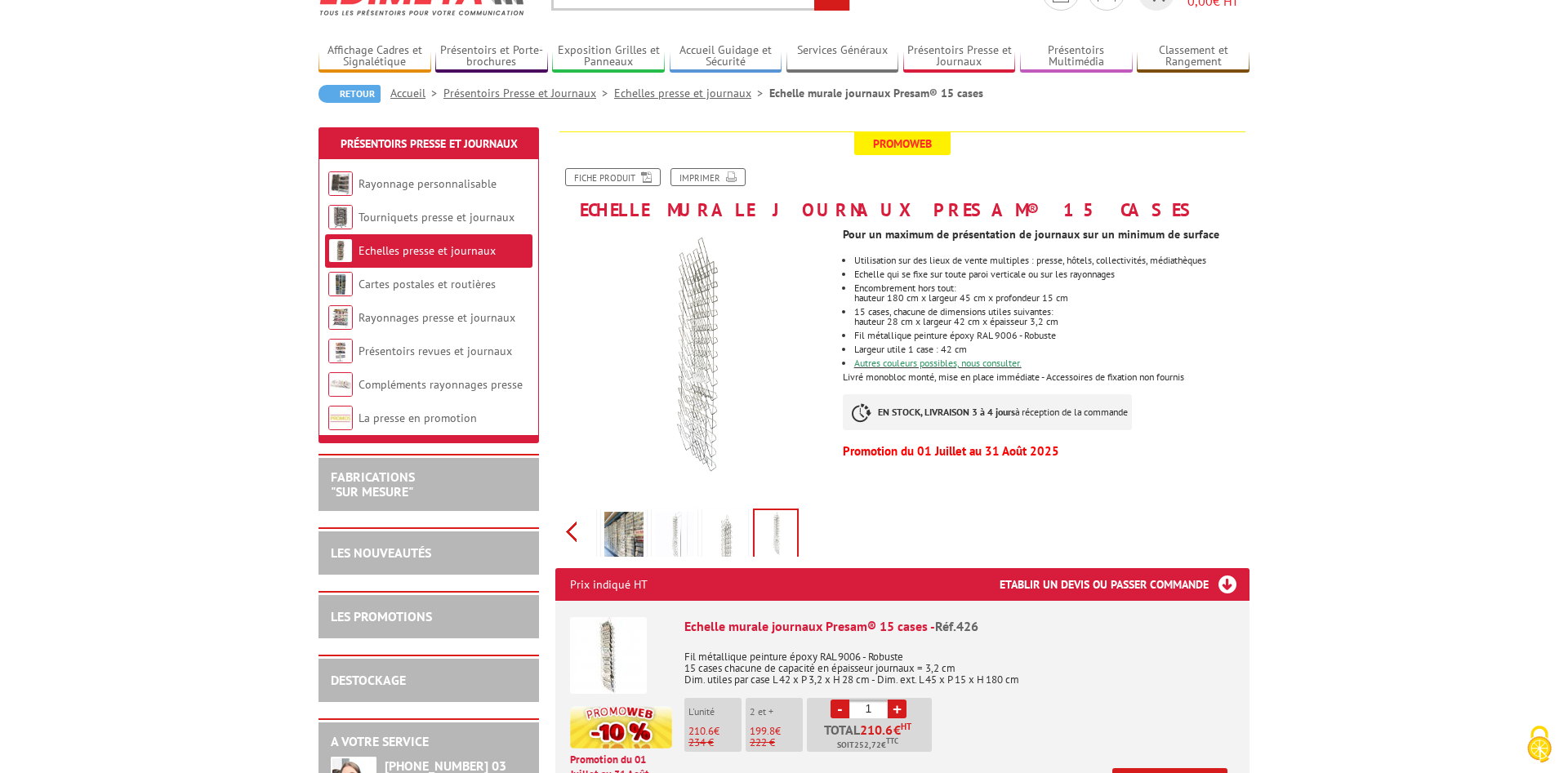
click at [568, 537] on div "Previous Next" at bounding box center [693, 531] width 275 height 57
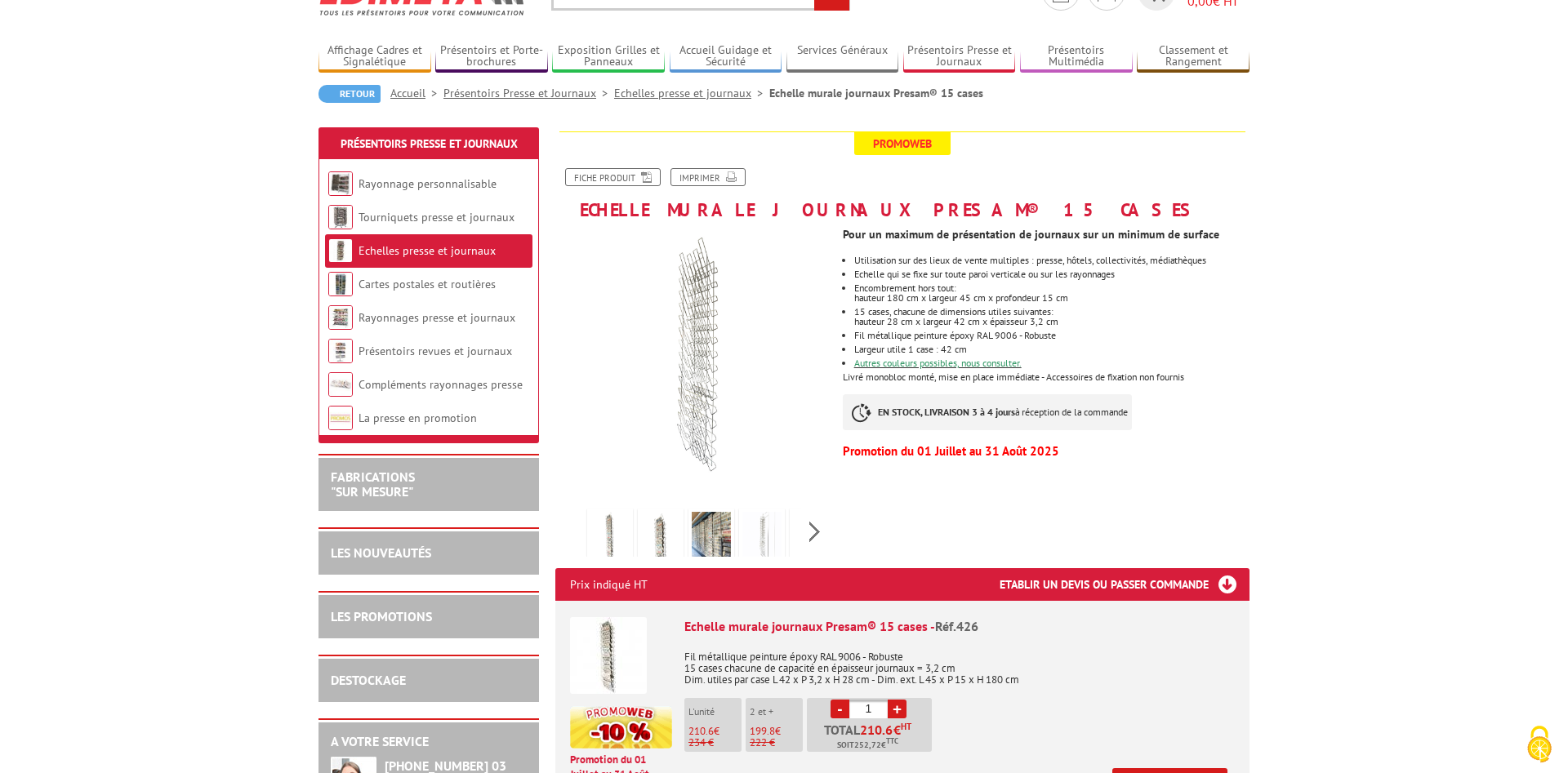
click at [615, 533] on img at bounding box center [610, 537] width 39 height 51
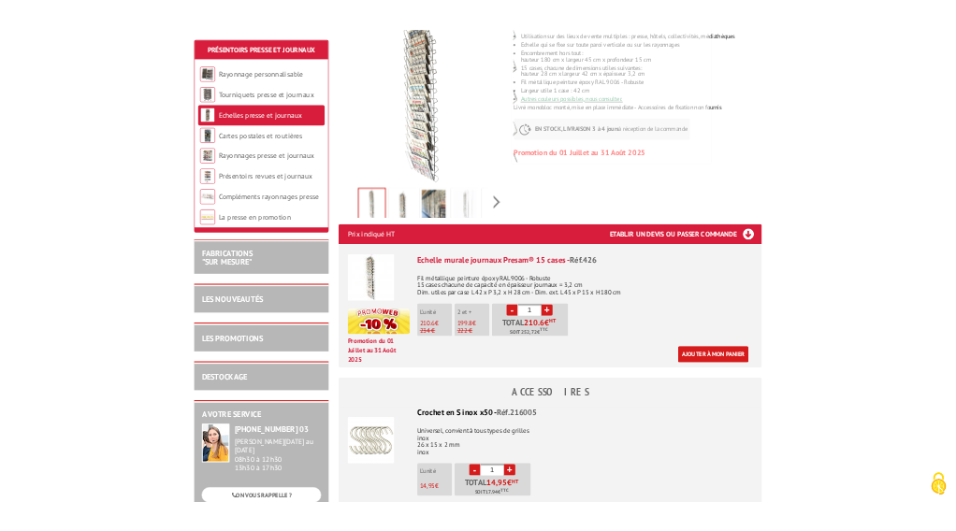
scroll to position [477, 0]
